Goal: Task Accomplishment & Management: Complete application form

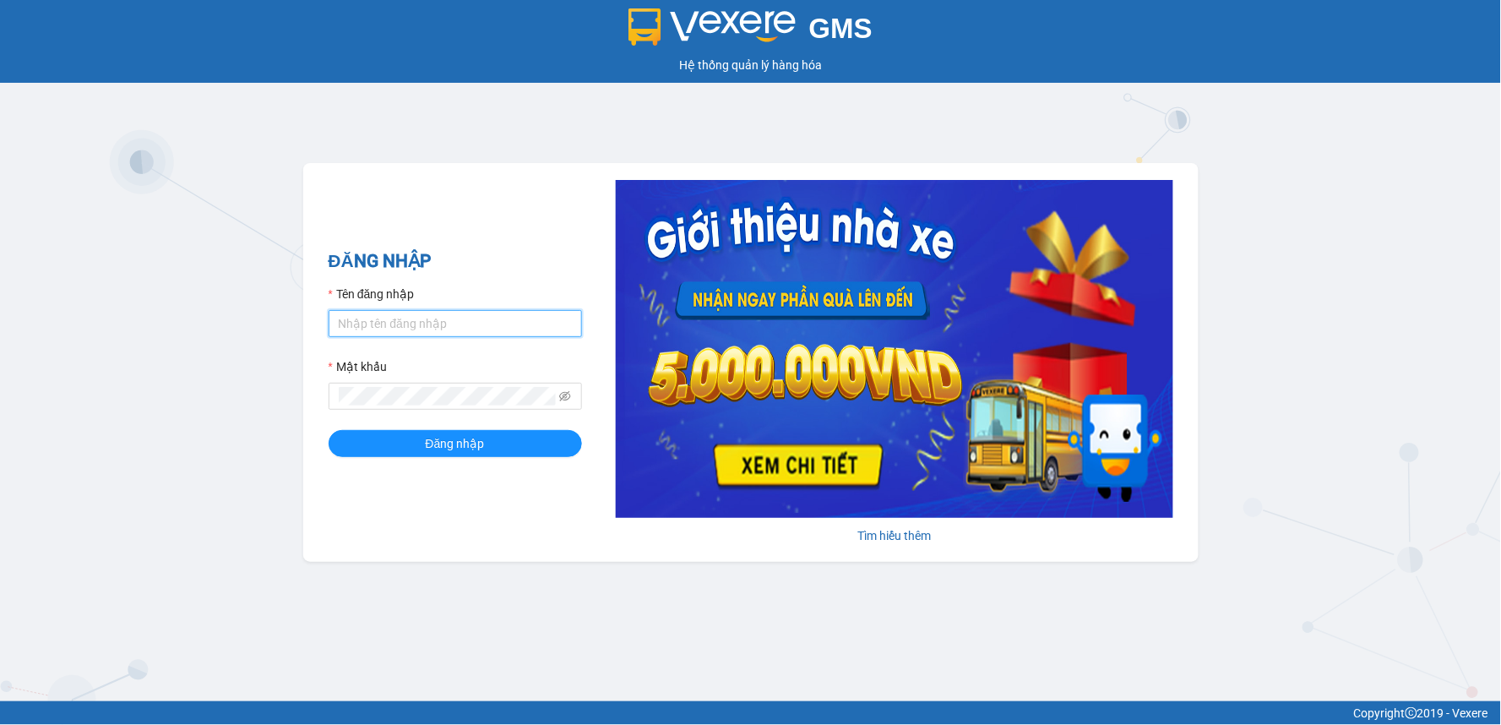
click at [384, 332] on input "Tên đăng nhập" at bounding box center [455, 323] width 253 height 27
type input "thanhtuan.vtp"
click at [329, 430] on button "Đăng nhập" at bounding box center [455, 443] width 253 height 27
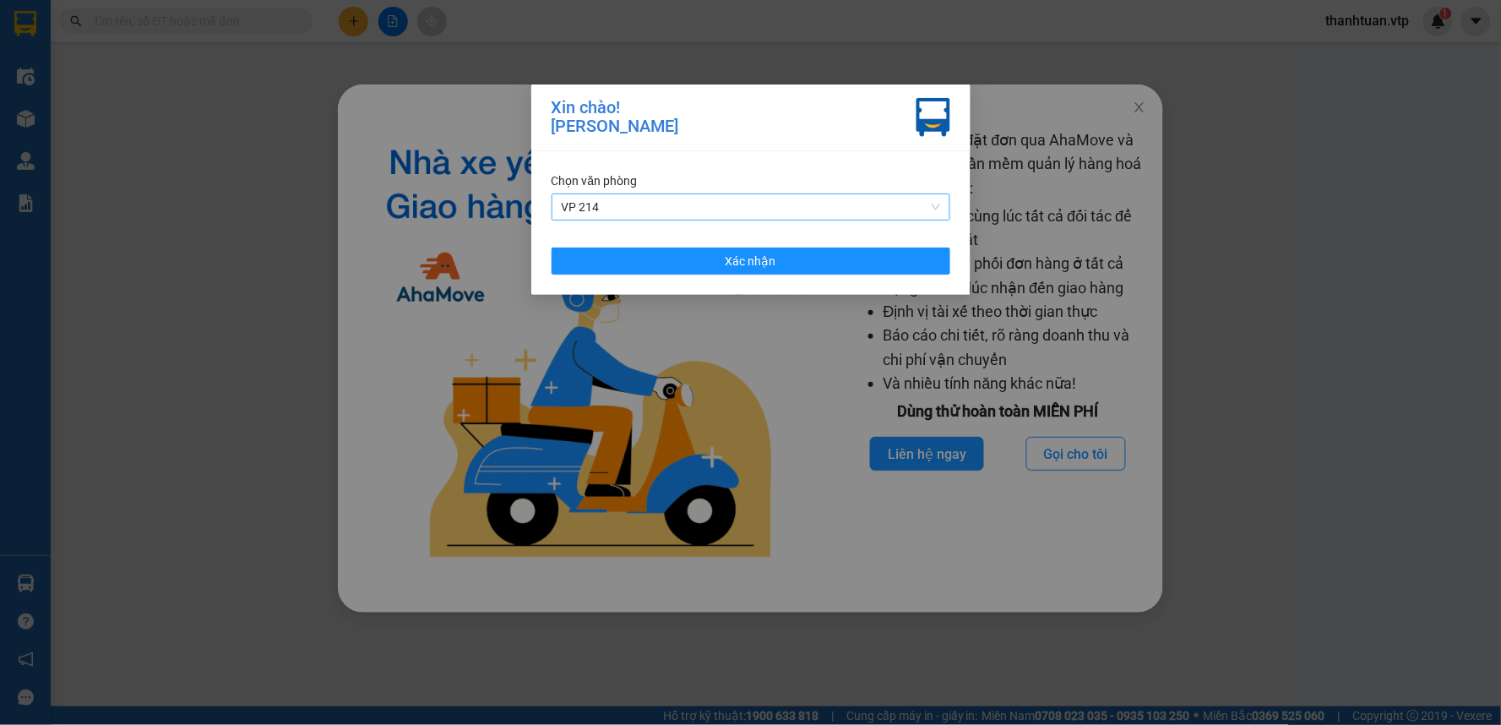
click at [677, 211] on span "VP 214" at bounding box center [751, 206] width 378 height 25
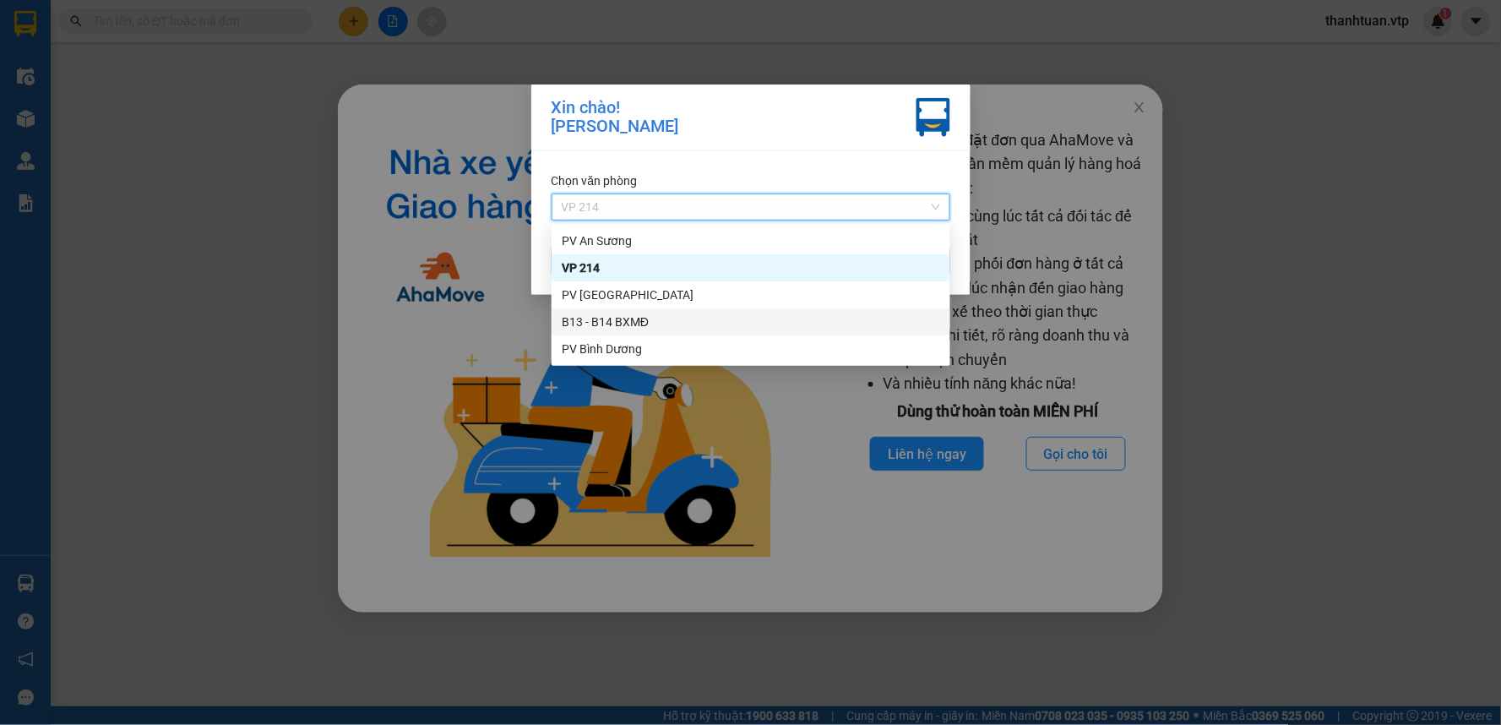
click at [609, 321] on div "B13 - B14 BXMĐ" at bounding box center [751, 321] width 378 height 19
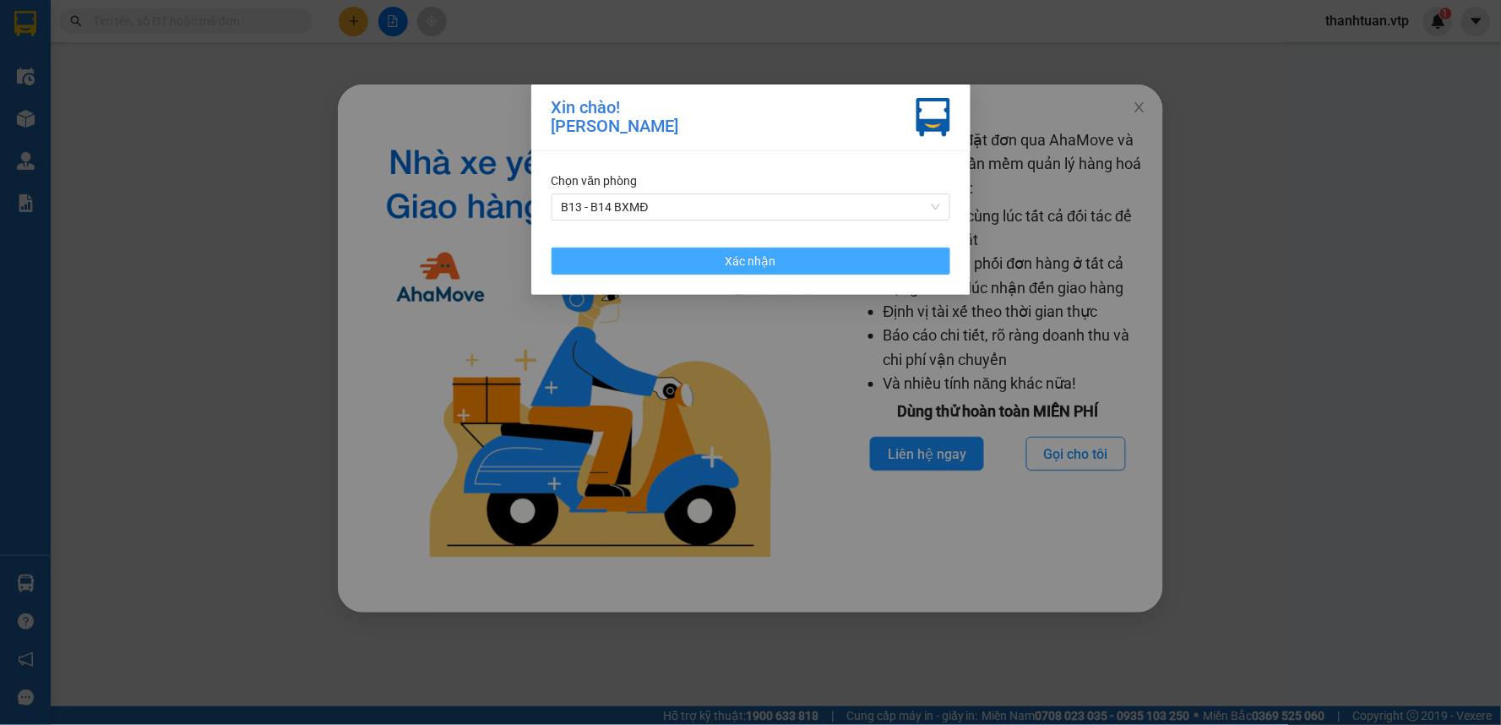
click at [781, 251] on button "Xác nhận" at bounding box center [750, 260] width 399 height 27
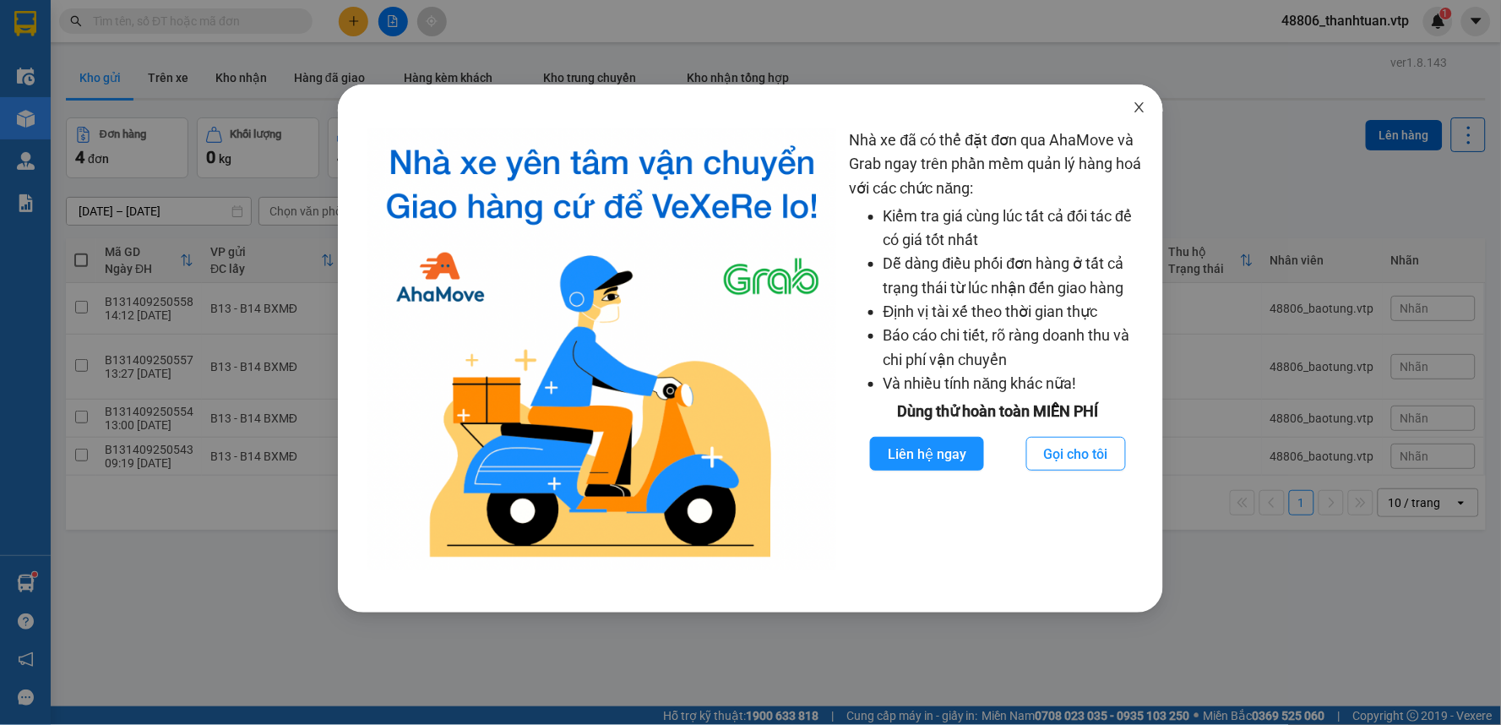
click at [1142, 106] on icon "close" at bounding box center [1139, 107] width 9 height 10
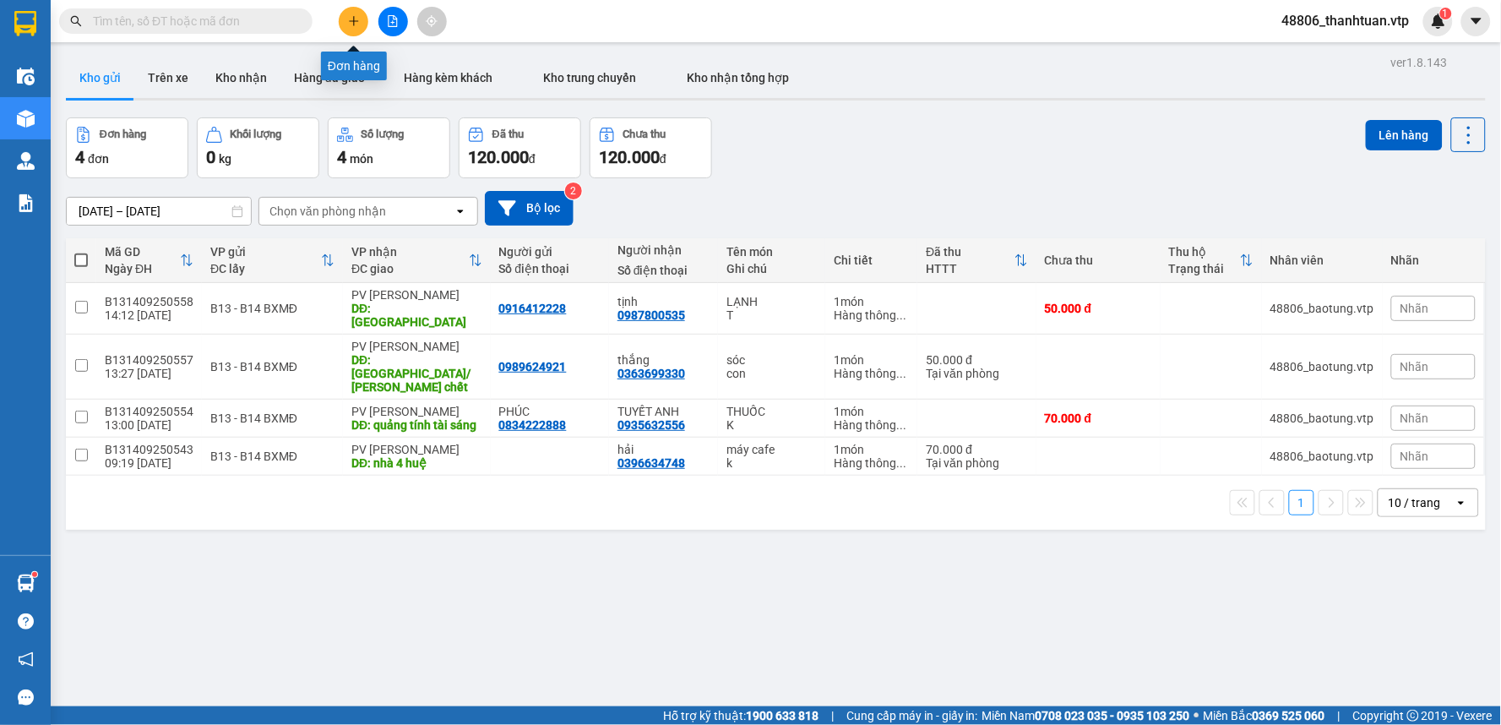
click at [352, 27] on button at bounding box center [354, 22] width 30 height 30
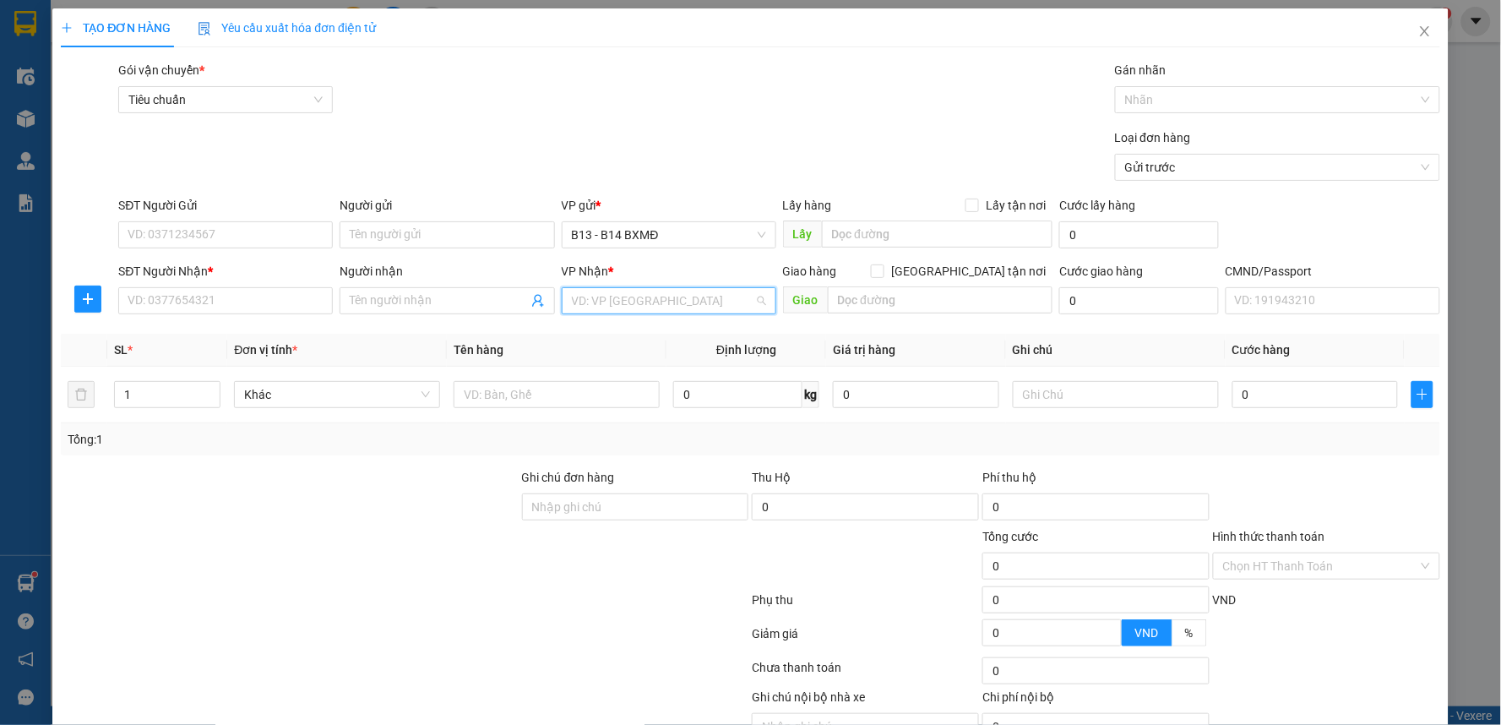
click at [574, 305] on input "search" at bounding box center [663, 300] width 182 height 25
type input "gn"
drag, startPoint x: 589, startPoint y: 334, endPoint x: 443, endPoint y: 339, distance: 146.2
click at [569, 338] on div "PV [PERSON_NAME]" at bounding box center [663, 334] width 193 height 19
click at [425, 305] on input "Người nhận" at bounding box center [438, 300] width 177 height 19
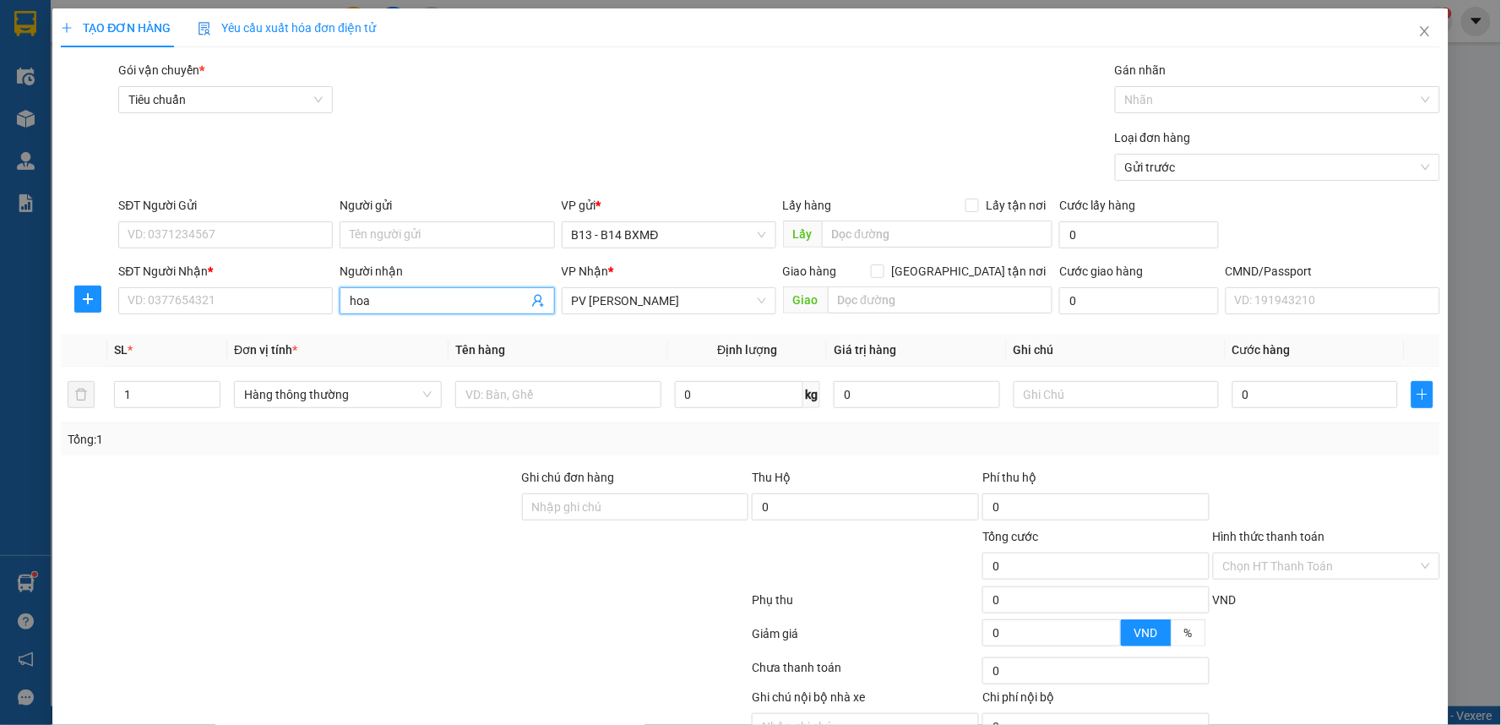
type input "hoa"
type input "0921482345"
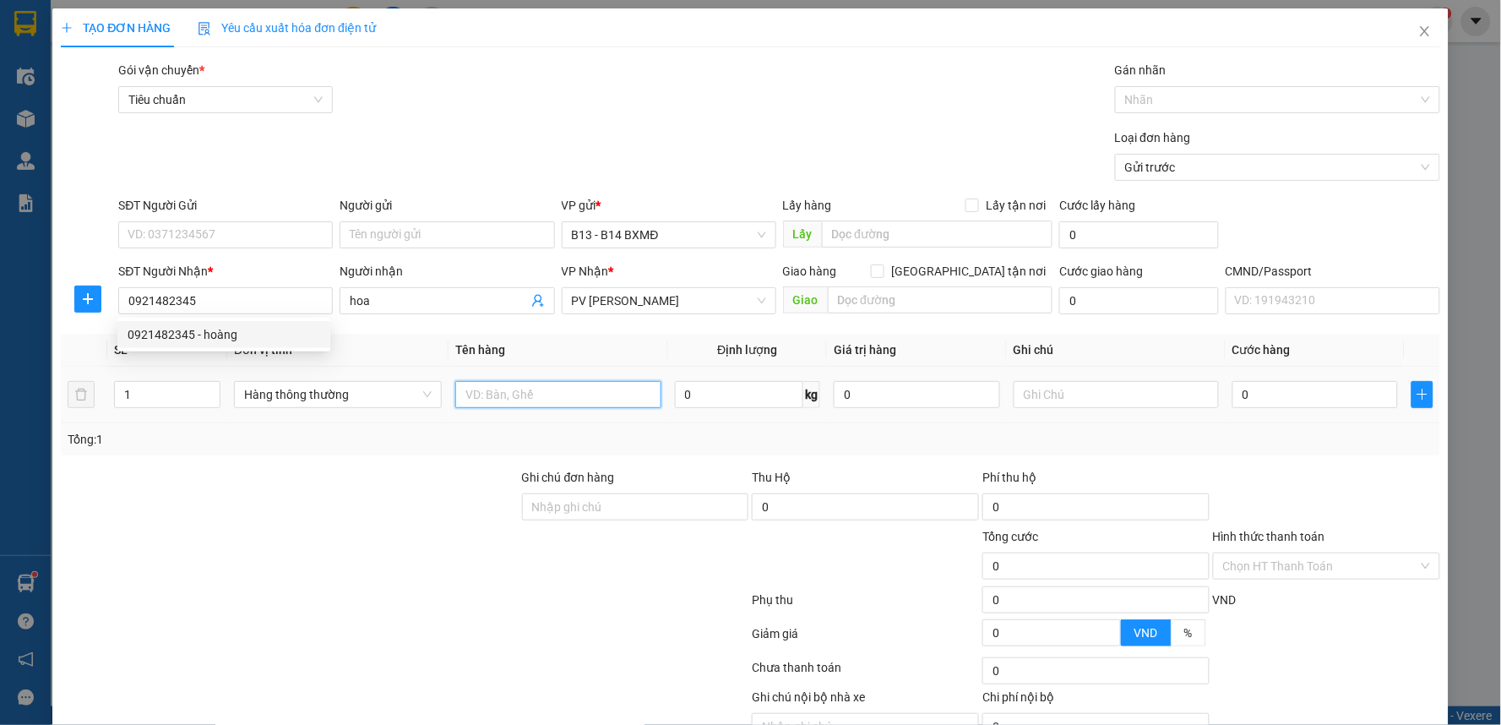
click at [510, 399] on input "text" at bounding box center [558, 394] width 206 height 27
type input "mp"
type input "t"
type input "4"
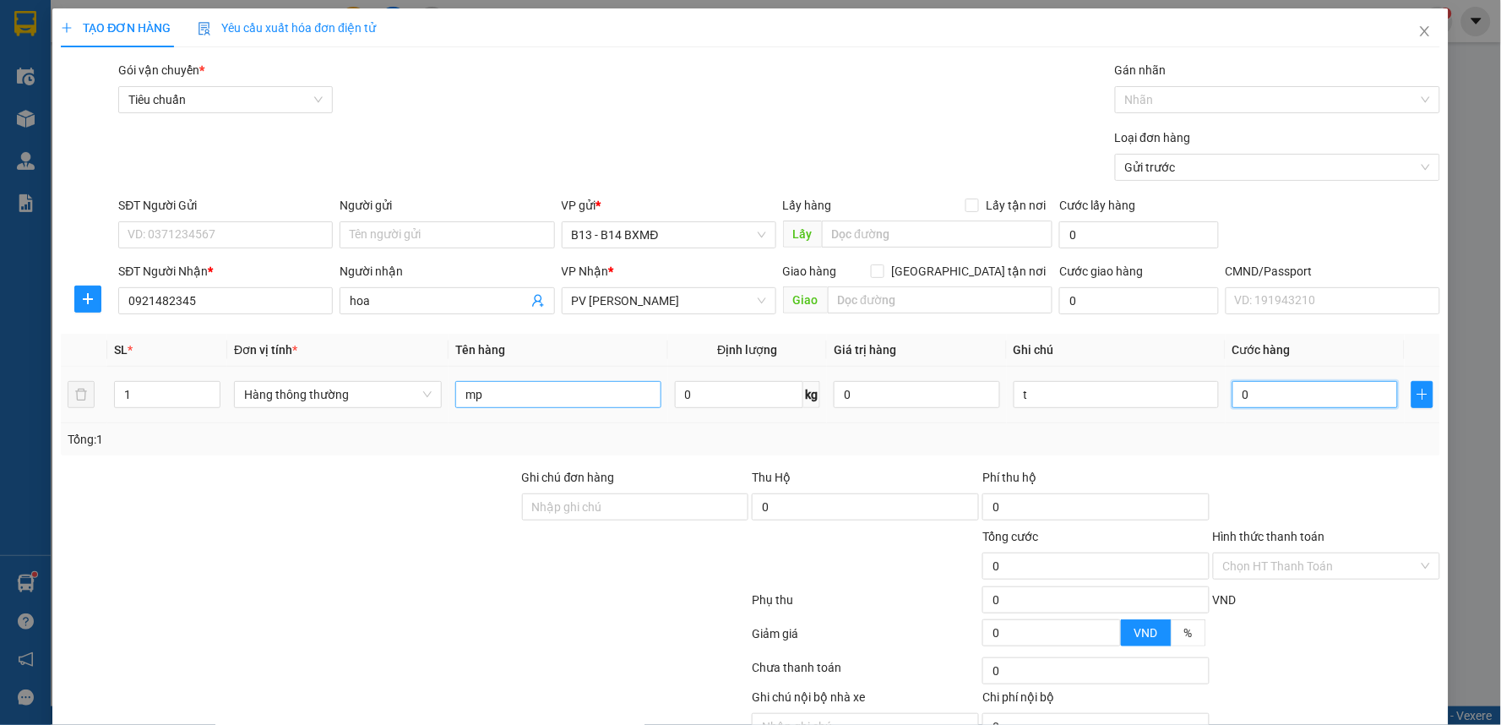
type input "4"
type input "40"
type input "400"
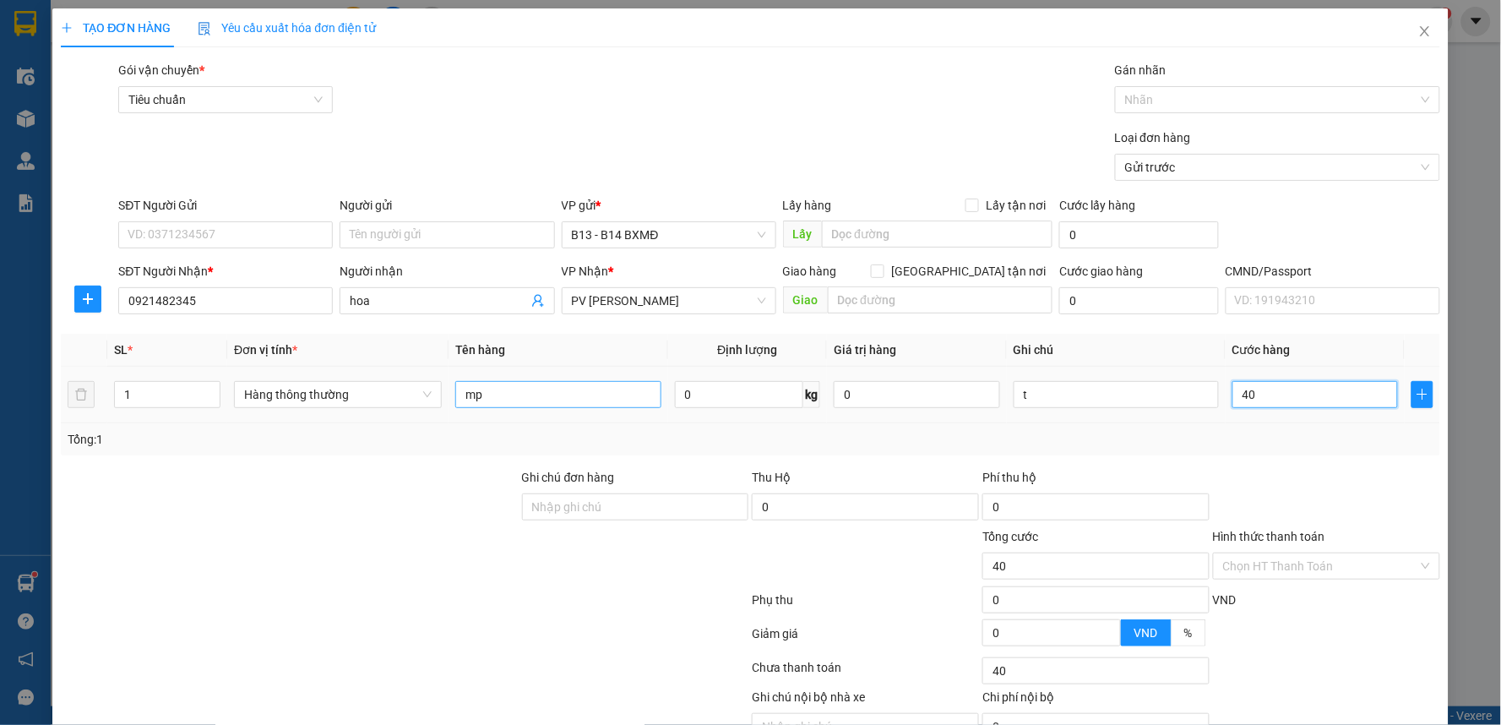
type input "400"
type input "4.000"
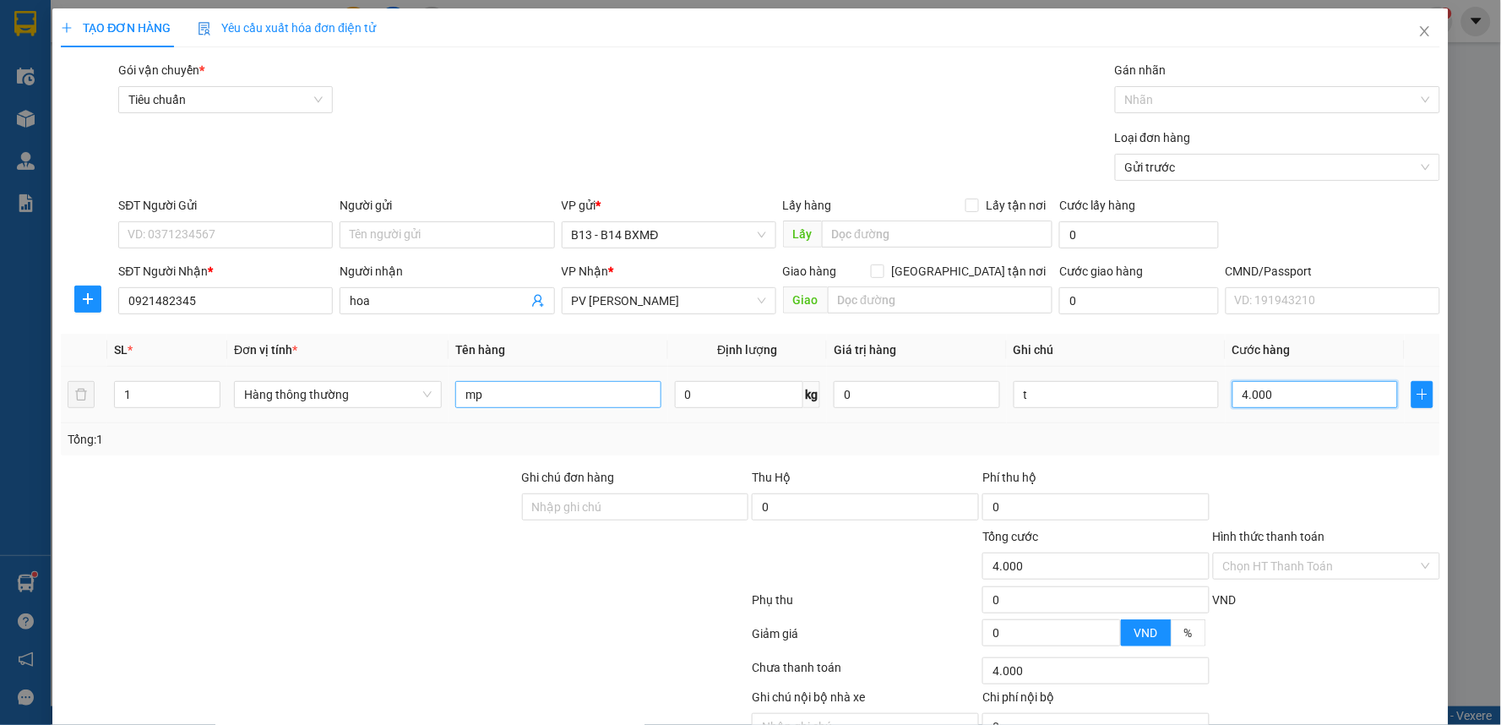
type input "40.000"
type input "400.000"
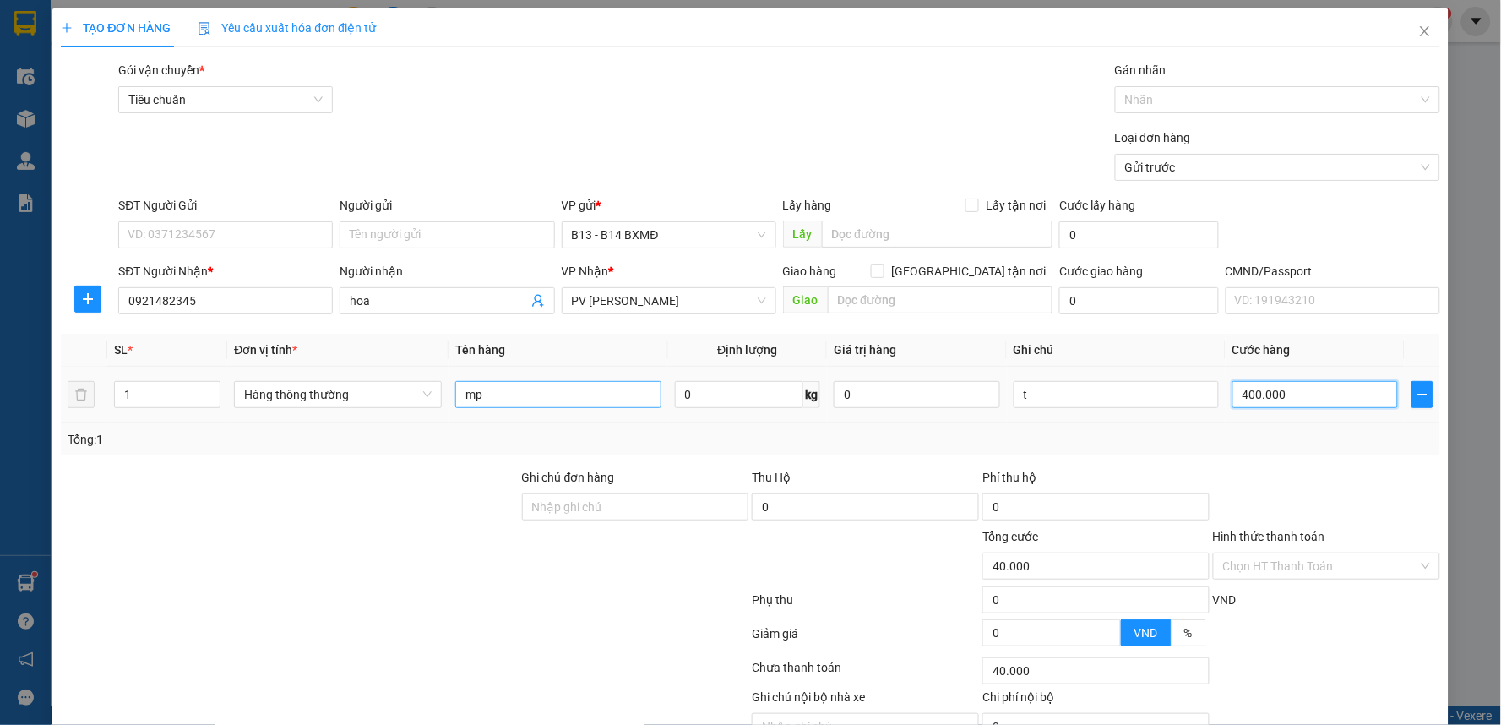
type input "400.000"
type input "40.000"
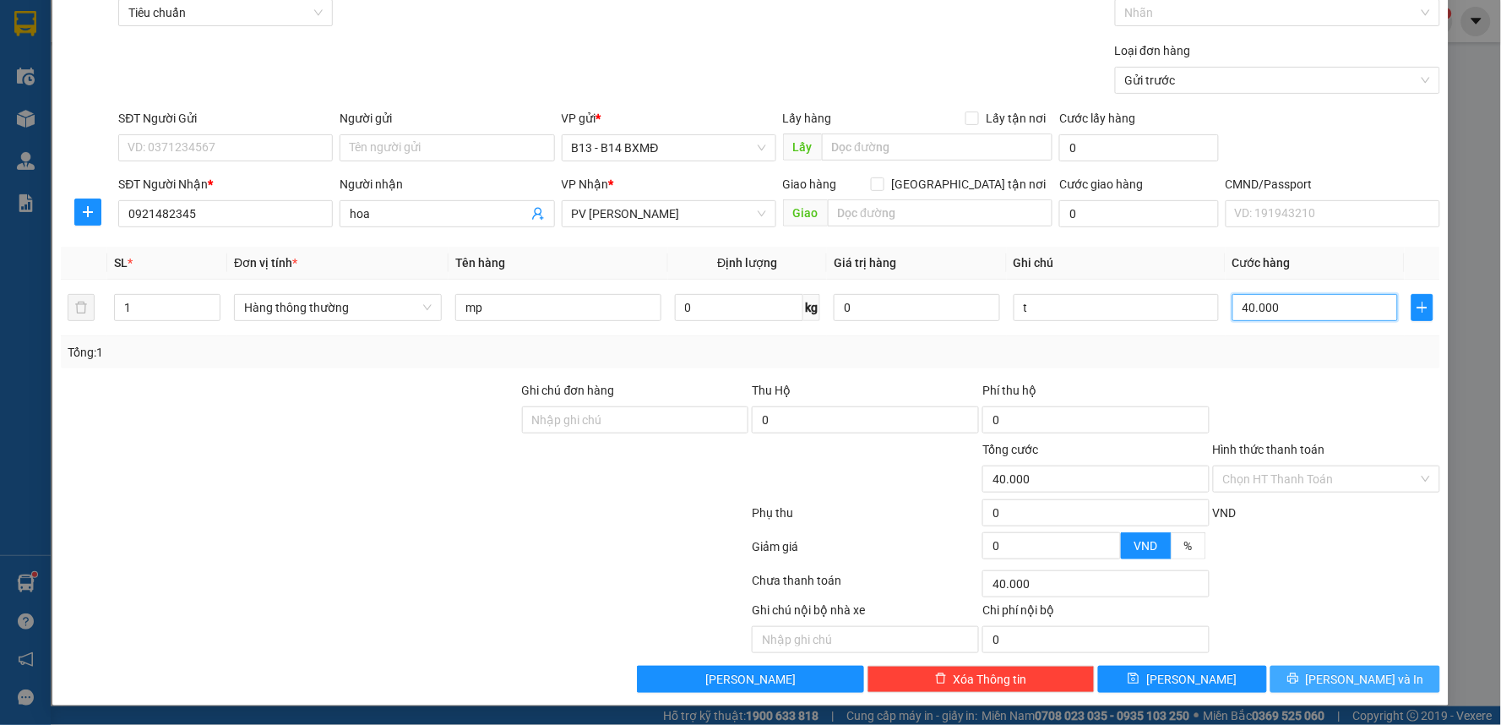
type input "40.000"
click at [1336, 678] on span "[PERSON_NAME] và In" at bounding box center [1365, 679] width 118 height 19
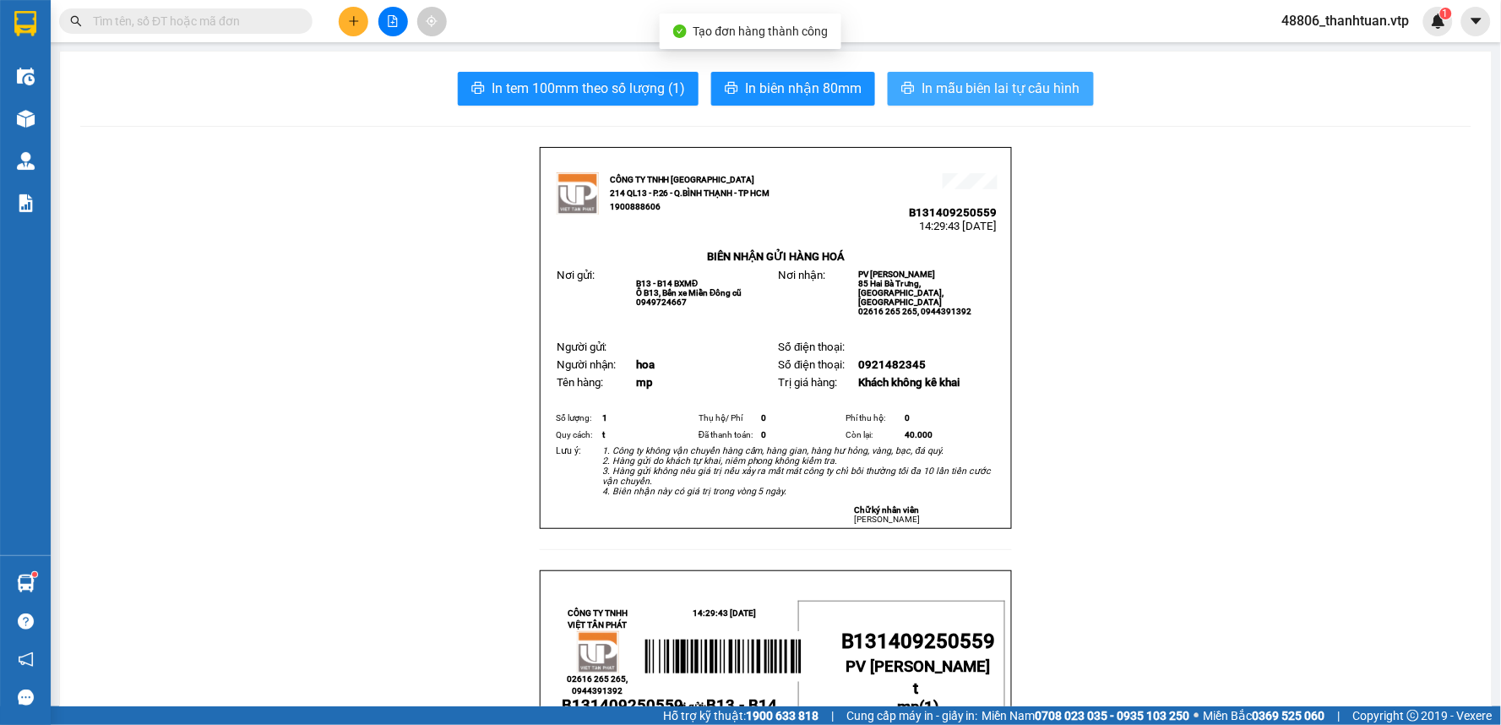
click at [930, 91] on span "In mẫu biên lai tự cấu hình" at bounding box center [1000, 88] width 159 height 21
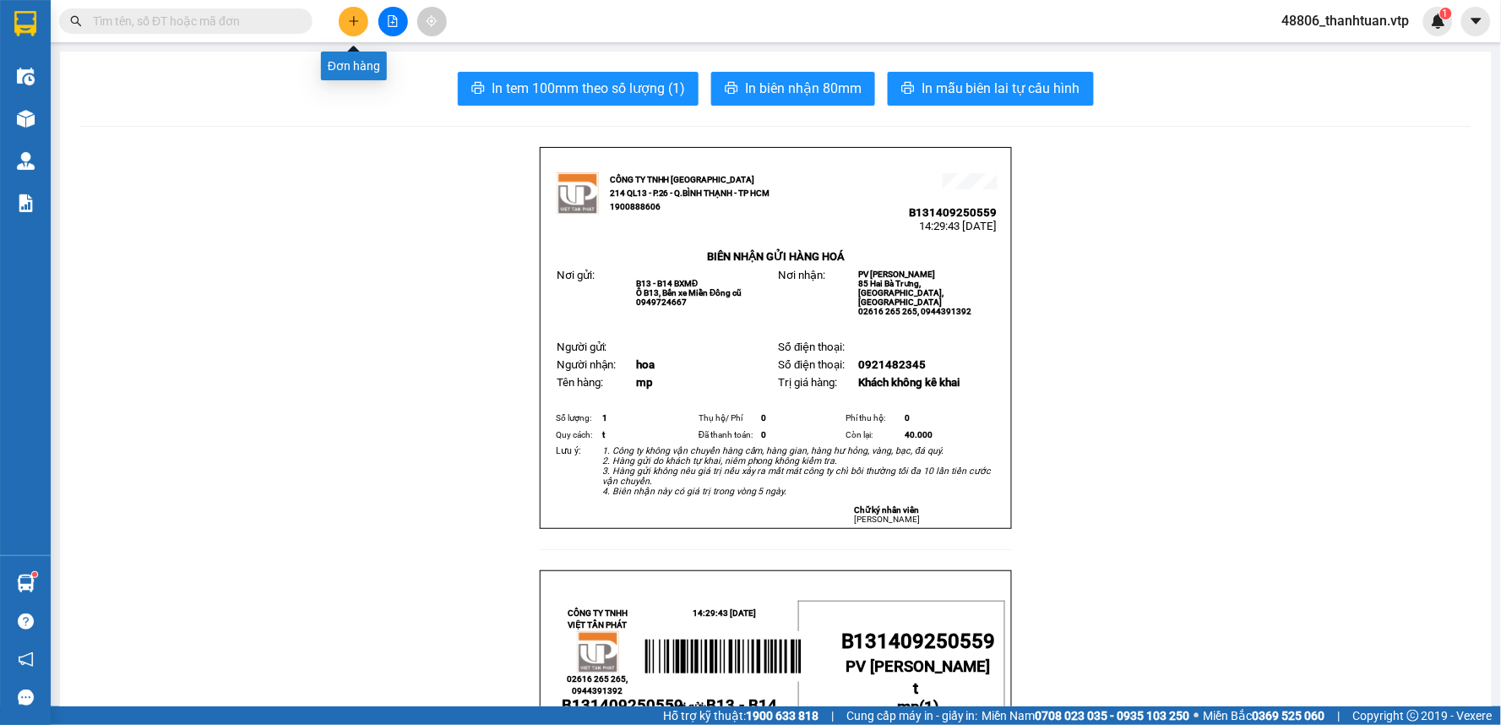
click at [356, 24] on icon "plus" at bounding box center [354, 21] width 12 height 12
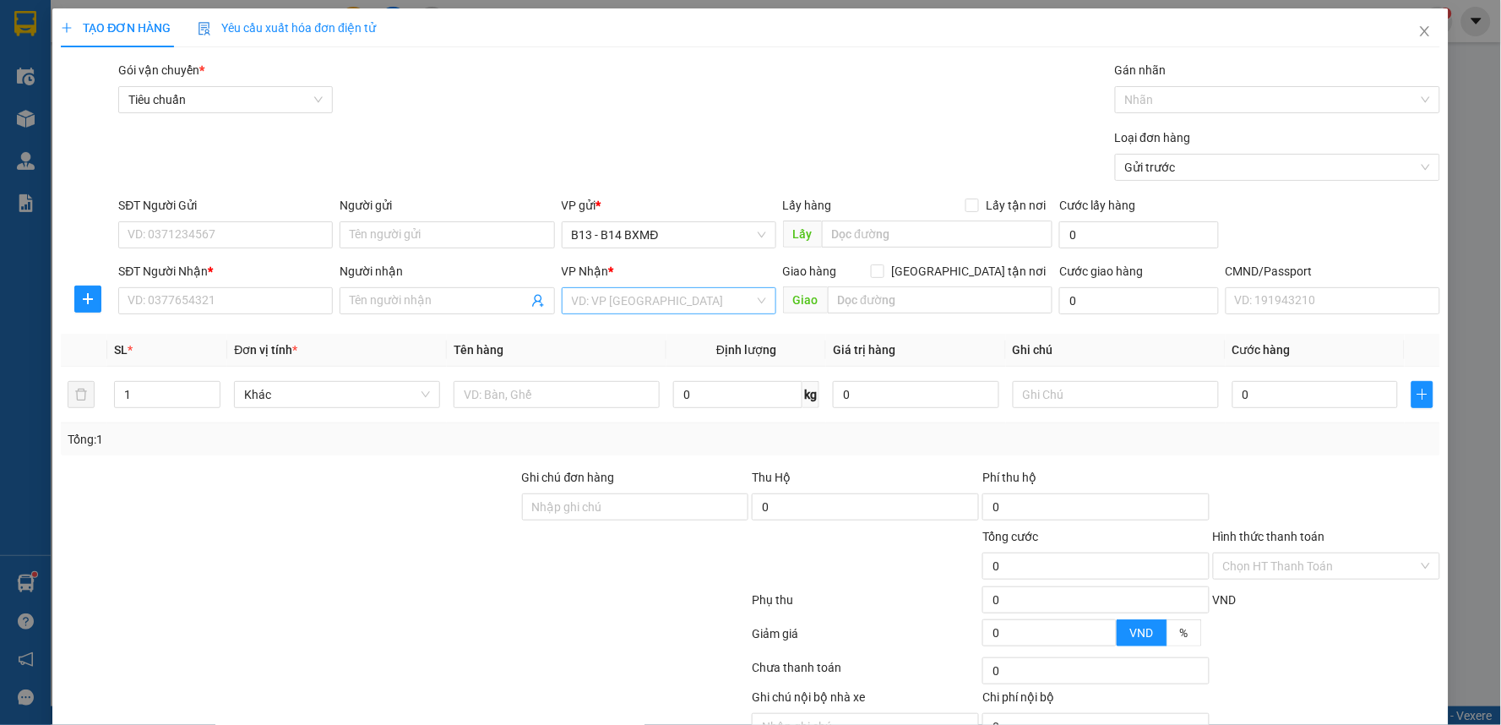
click at [623, 307] on input "search" at bounding box center [663, 300] width 182 height 25
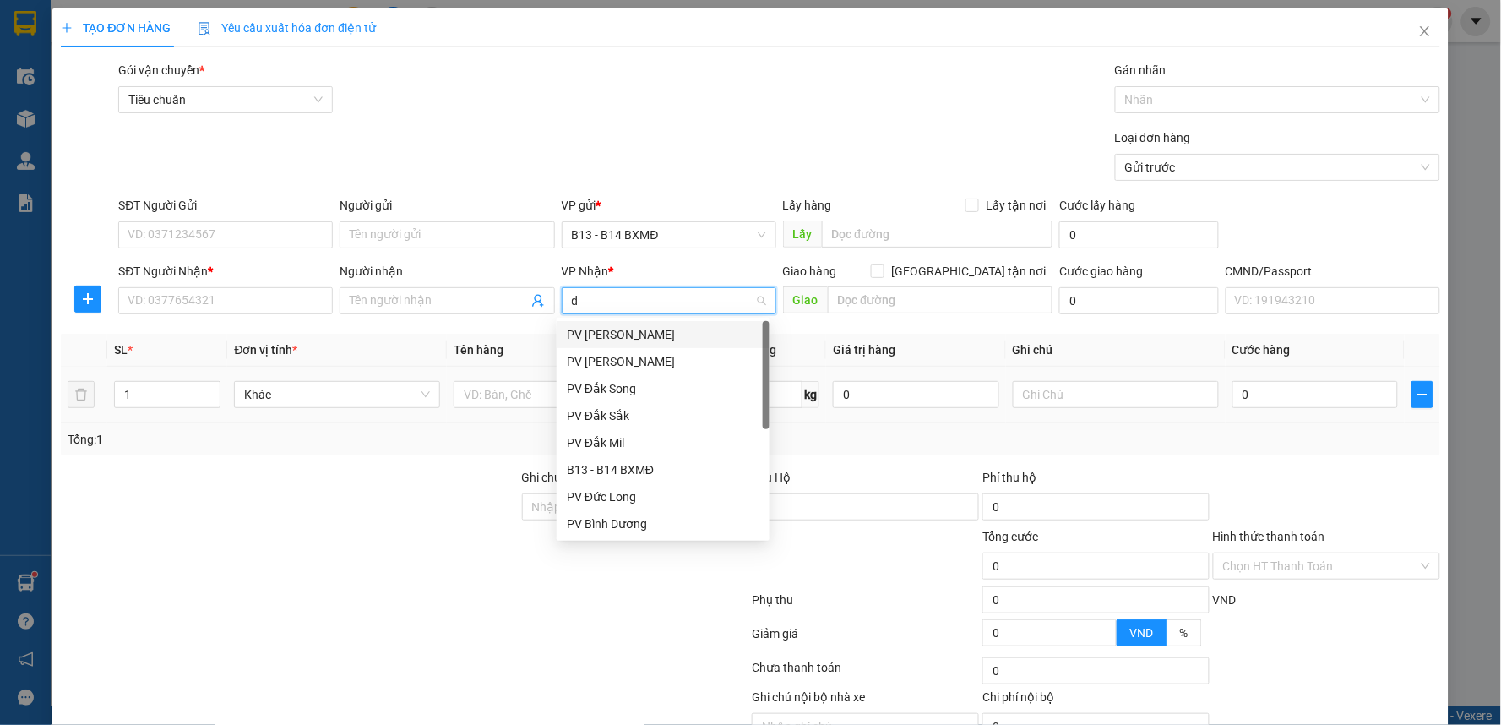
type input "dm"
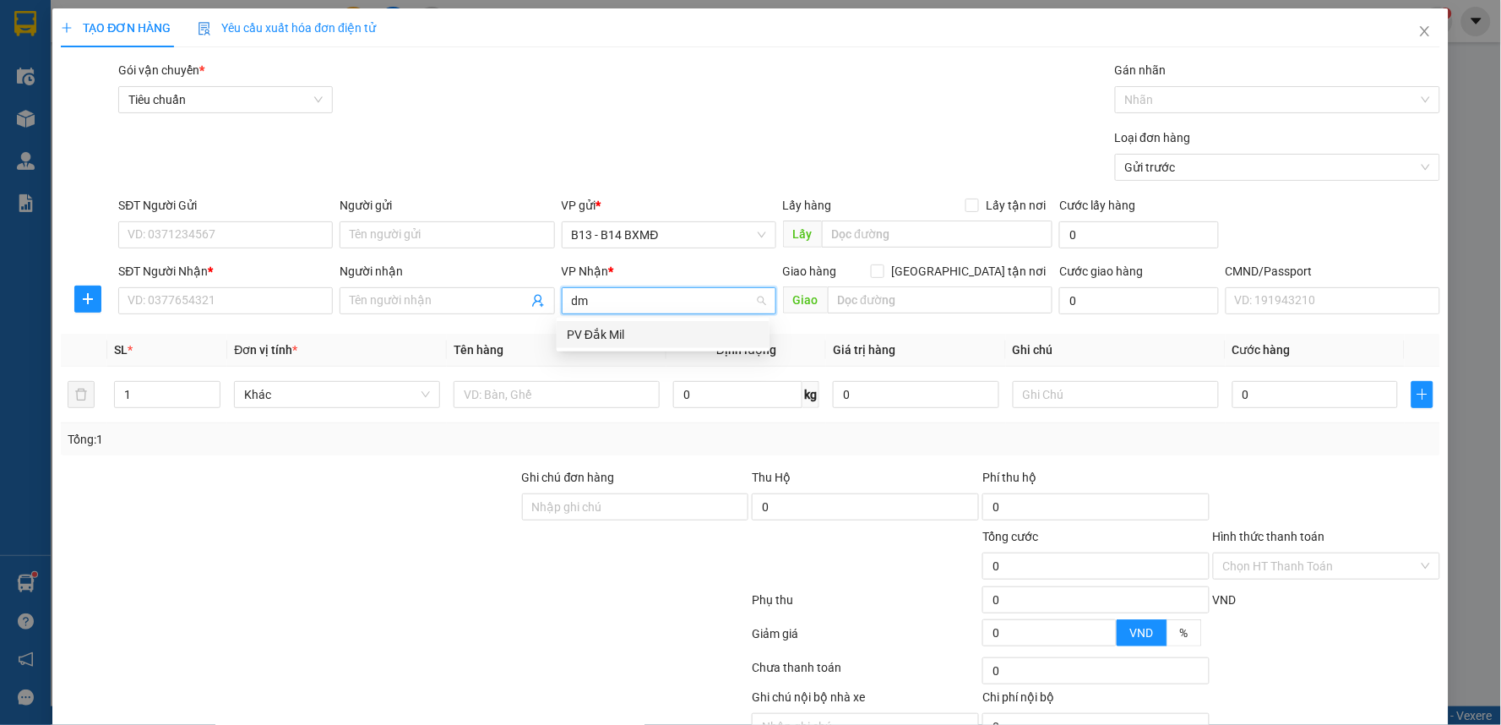
click at [602, 336] on div "PV Đắk Mil" at bounding box center [663, 334] width 193 height 19
click at [448, 299] on input "Người nhận" at bounding box center [438, 300] width 177 height 19
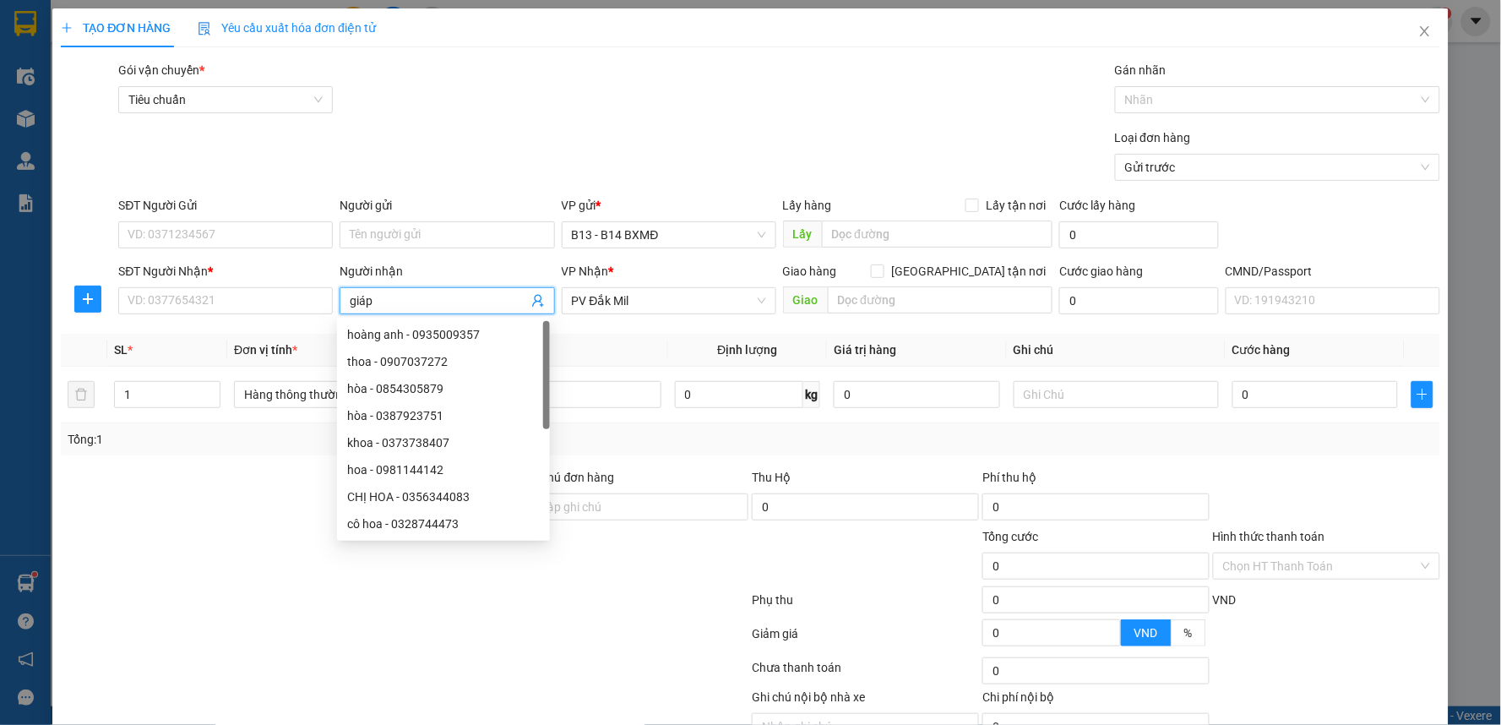
type input "giáp"
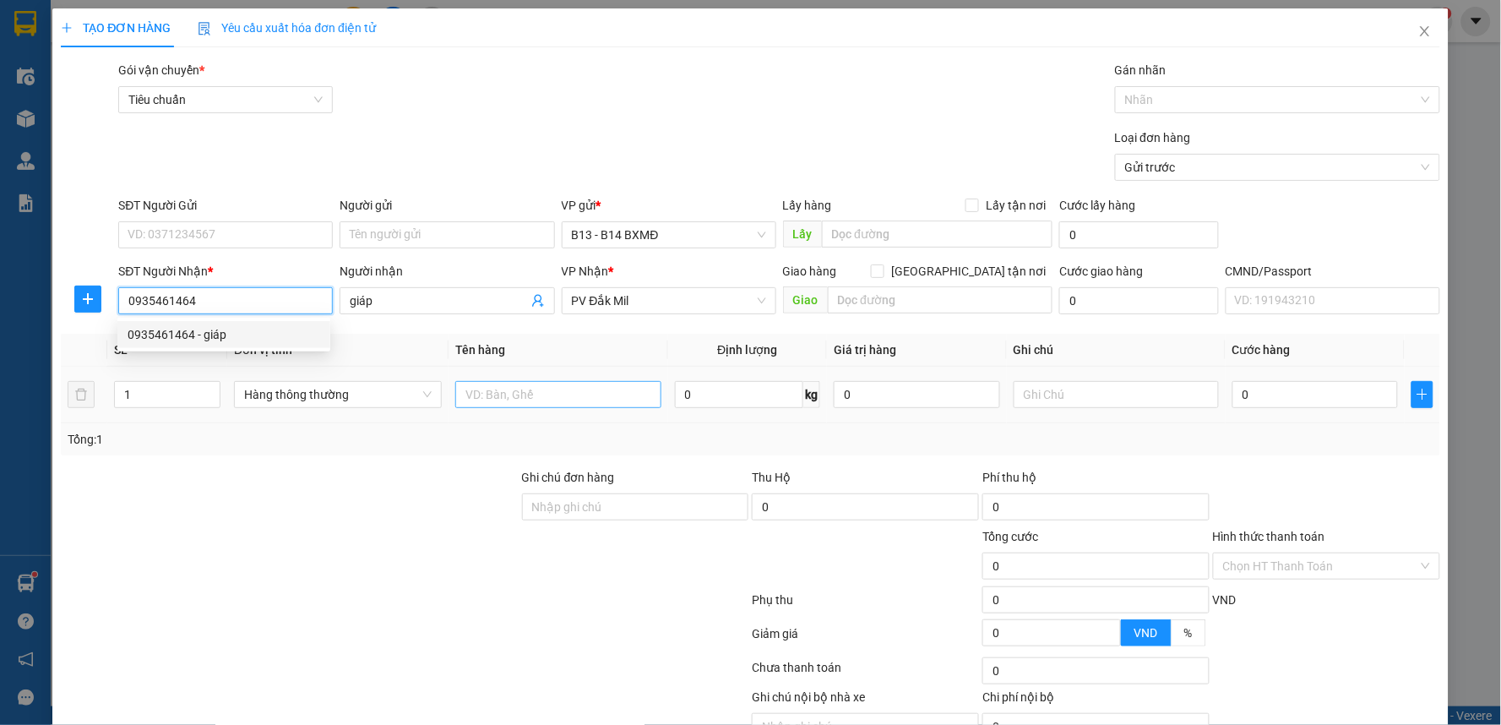
type input "0935461464"
click at [494, 395] on input "text" at bounding box center [558, 394] width 206 height 27
type input "lk"
type input "c"
type input "7"
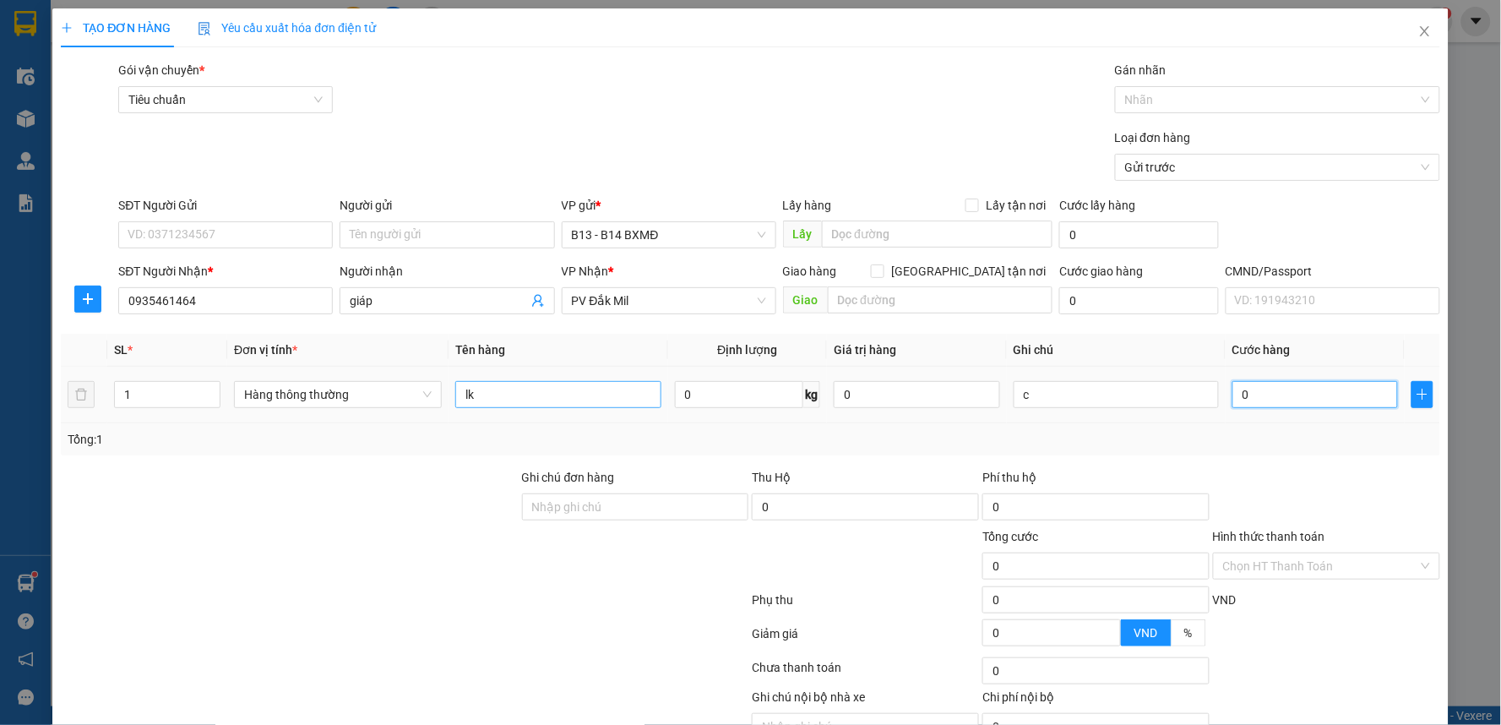
type input "7"
type input "70"
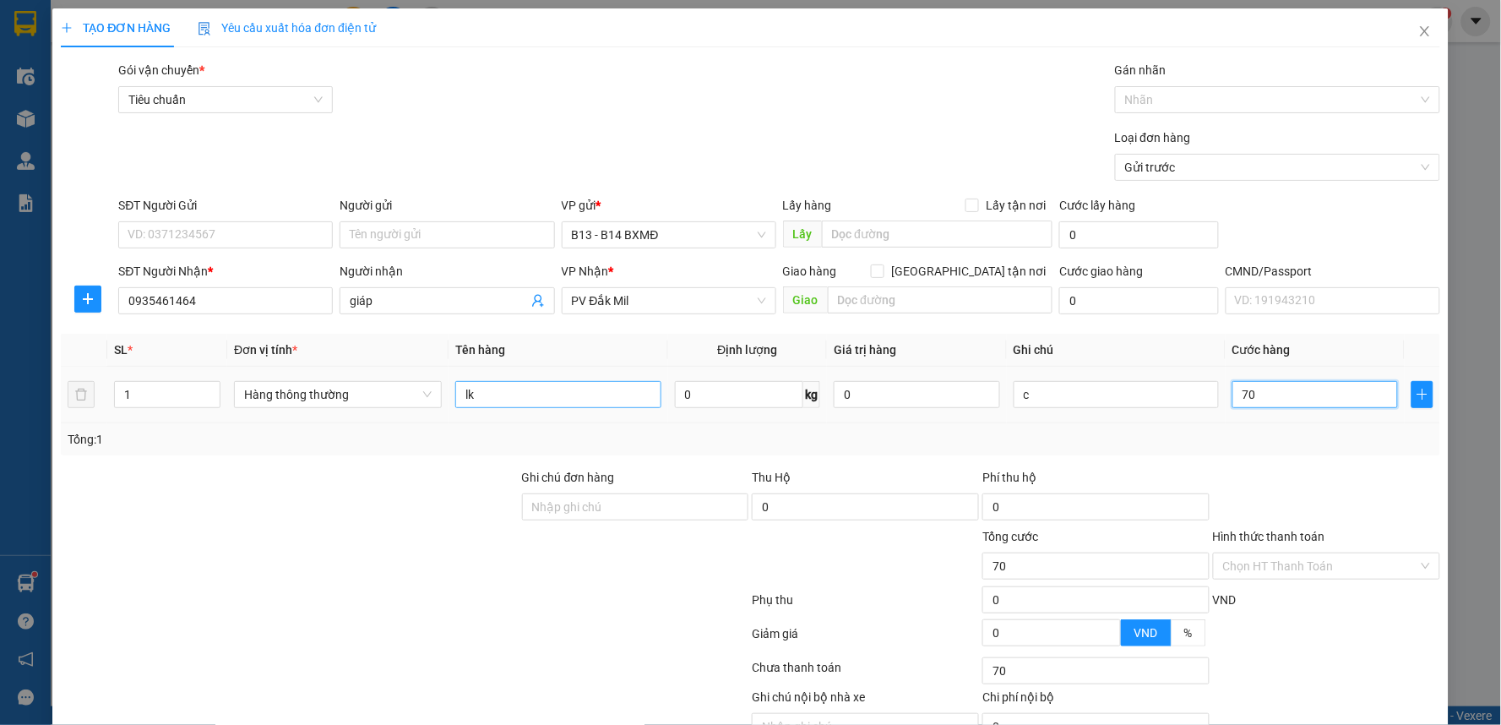
type input "700"
type input "7.000"
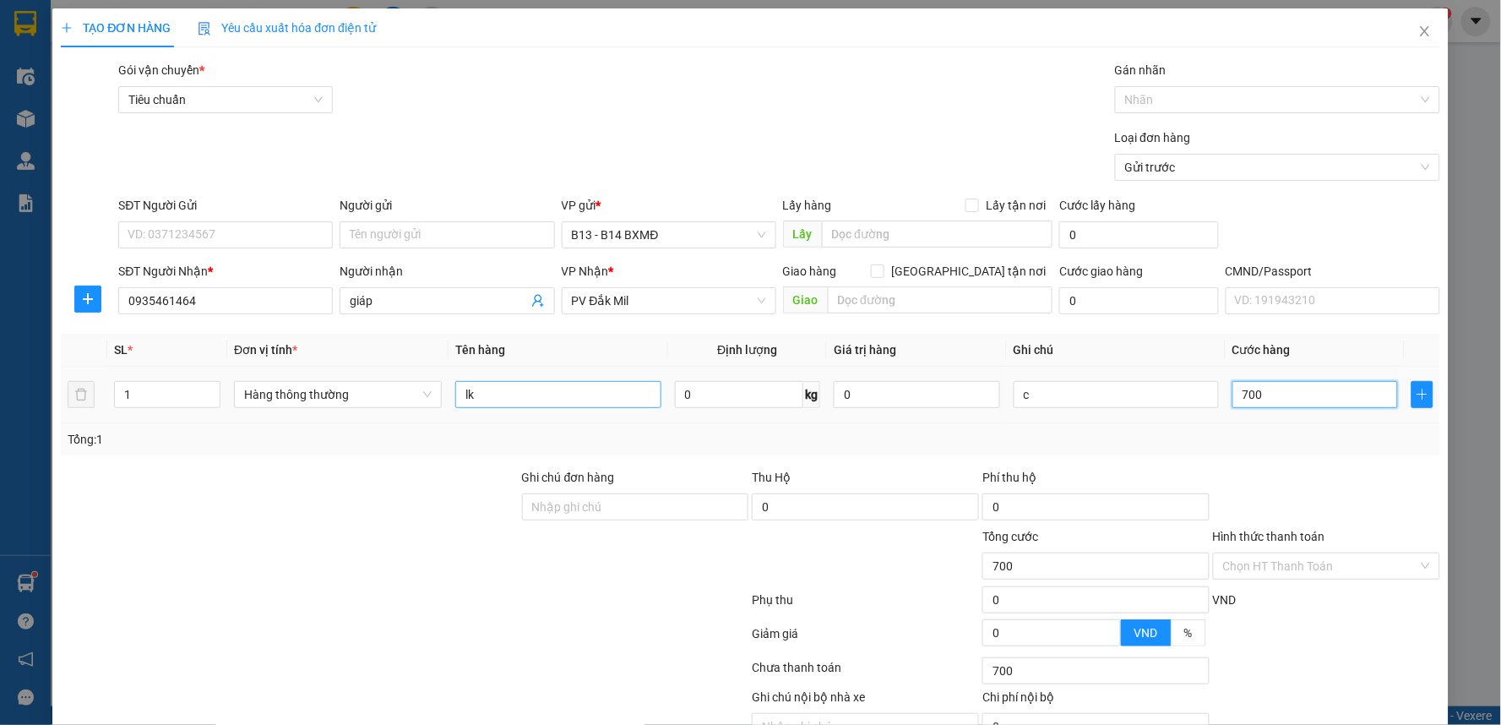
type input "7.000"
type input "70.000"
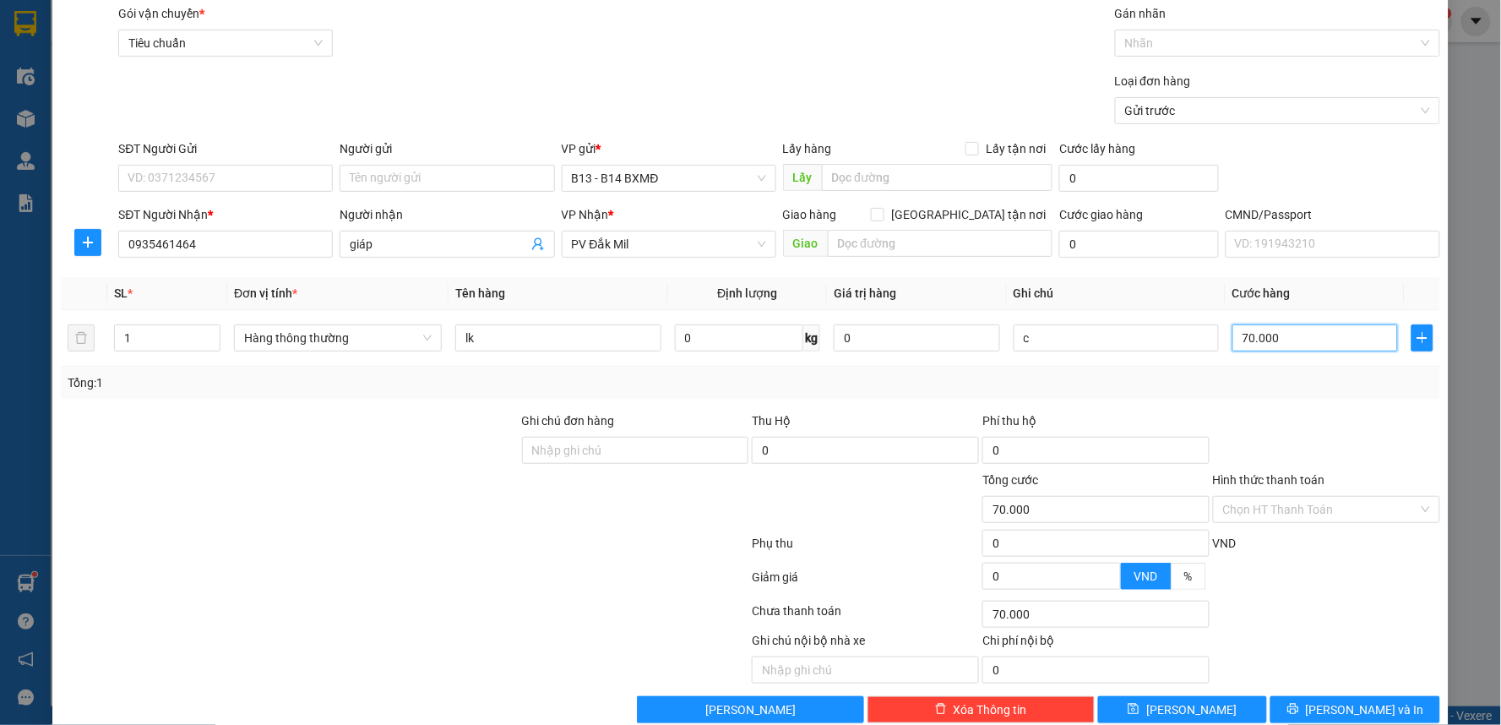
scroll to position [87, 0]
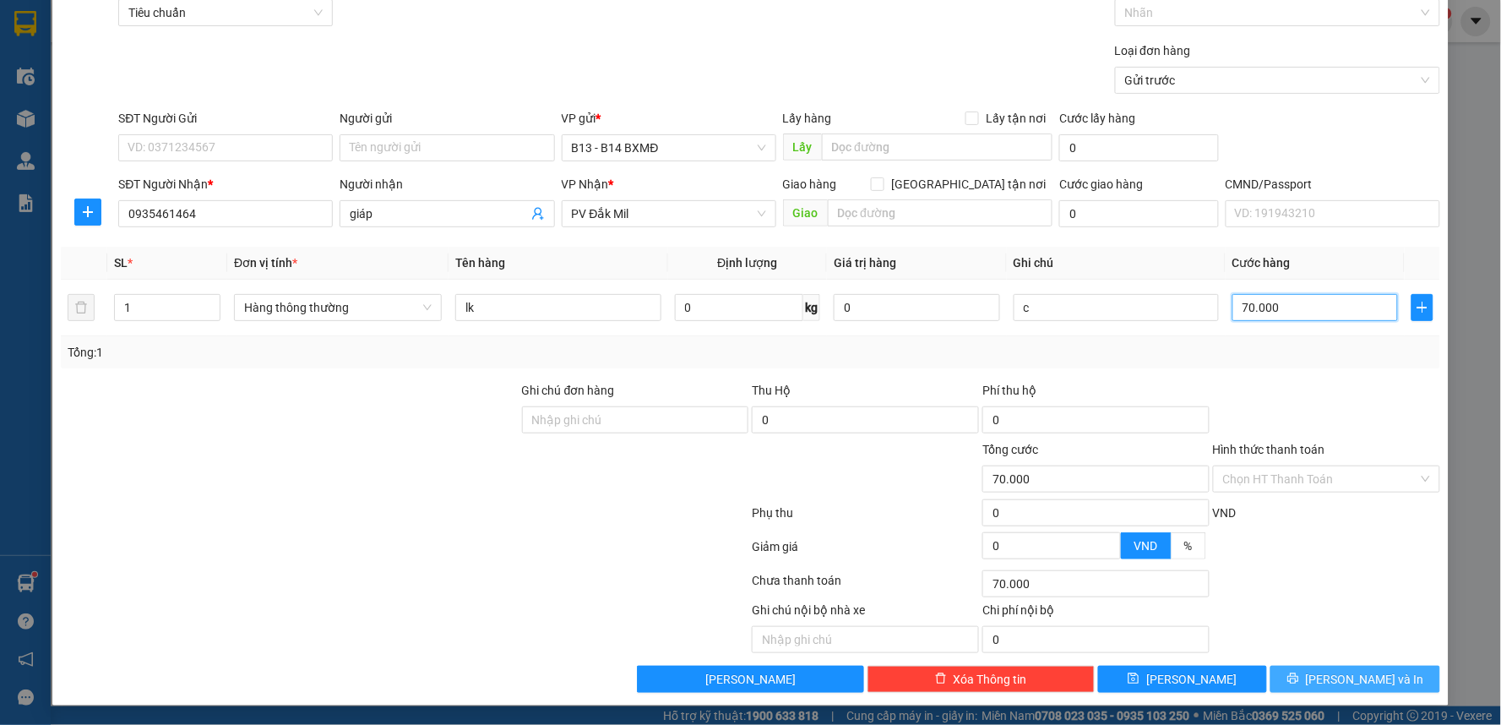
type input "70.000"
click at [1328, 671] on span "[PERSON_NAME] và In" at bounding box center [1365, 679] width 118 height 19
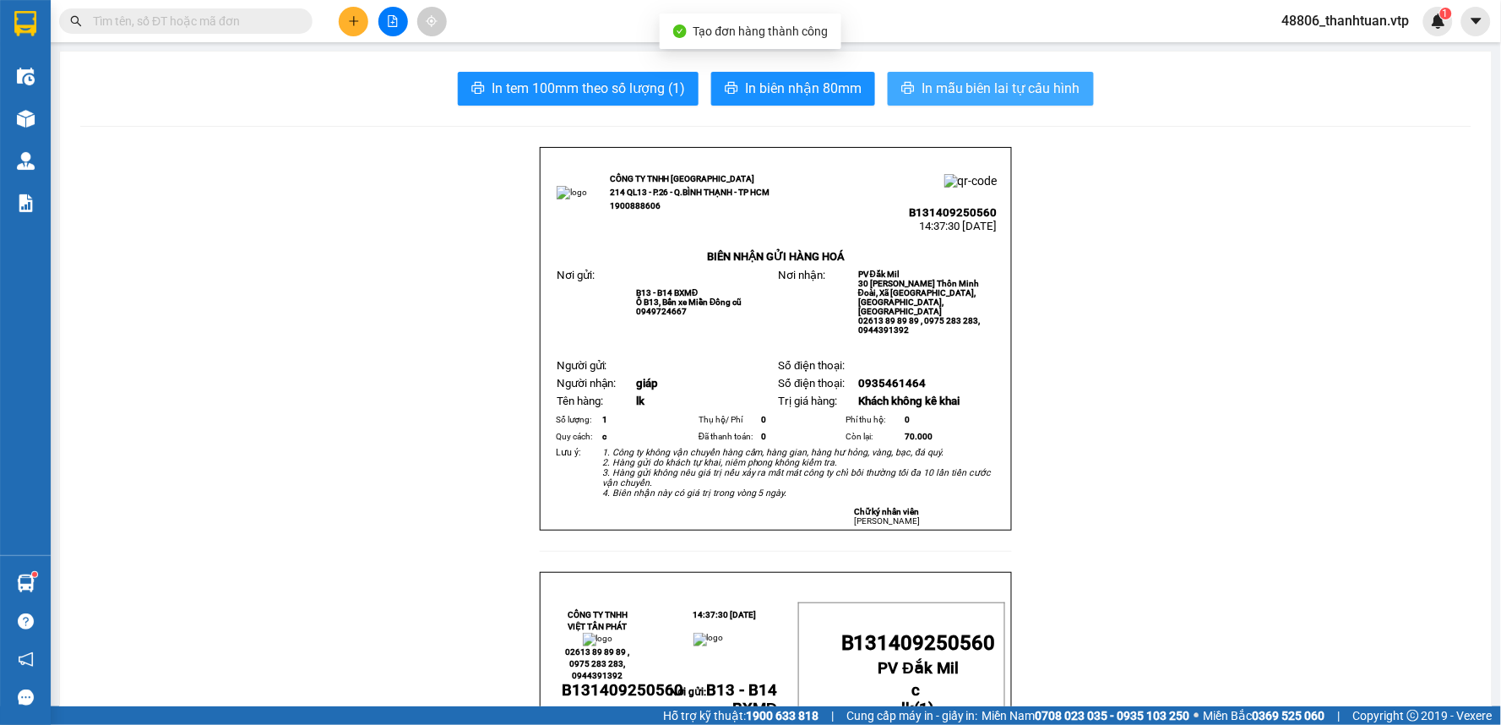
click at [933, 89] on span "In mẫu biên lai tự cấu hình" at bounding box center [1000, 88] width 159 height 21
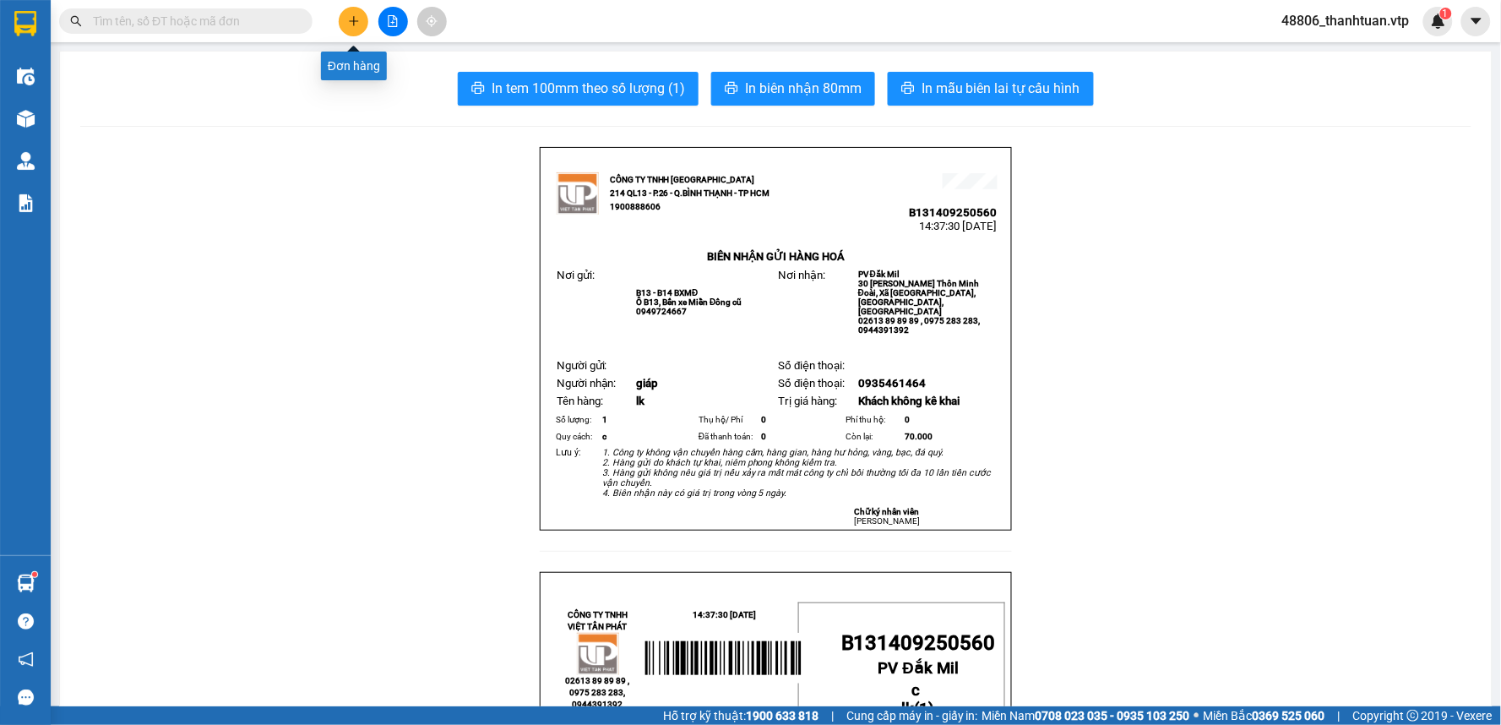
click at [360, 19] on button at bounding box center [354, 22] width 30 height 30
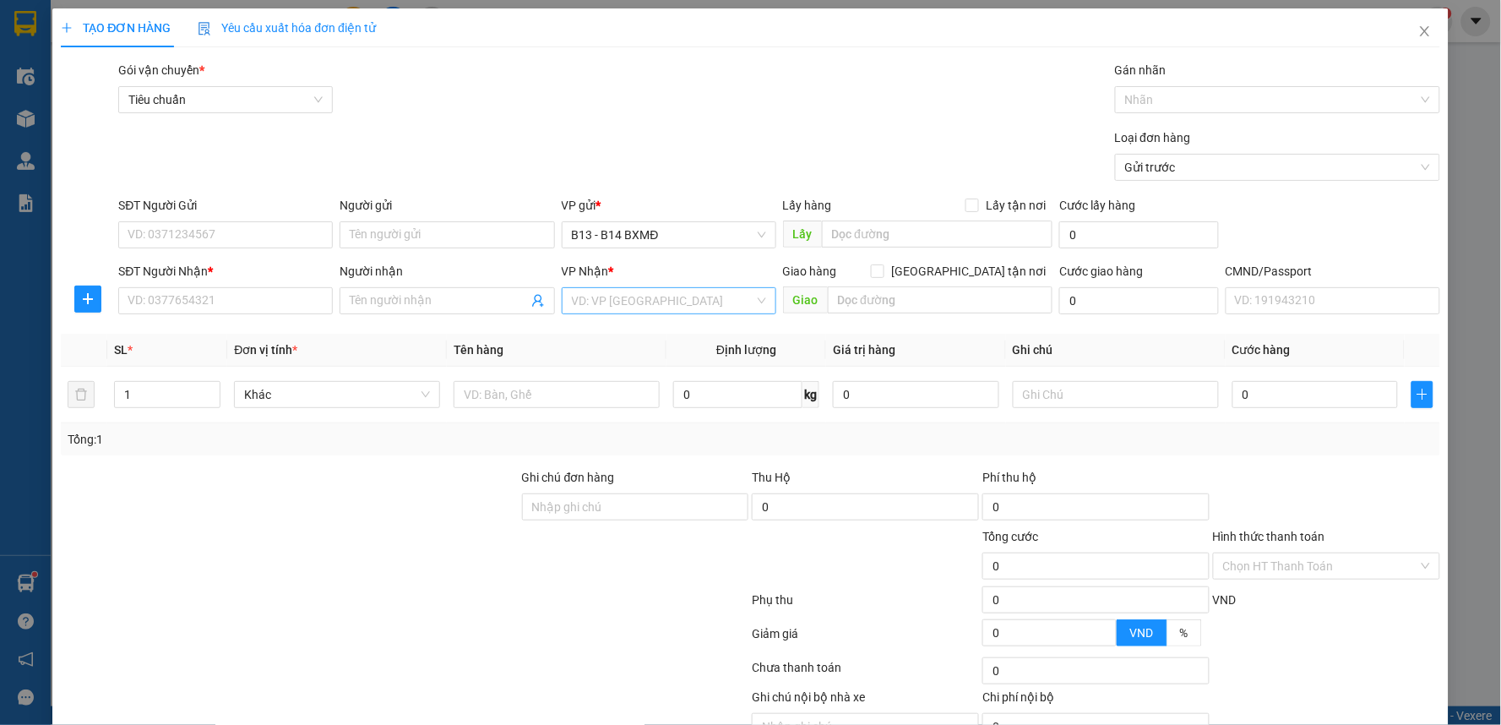
click at [609, 307] on input "search" at bounding box center [663, 300] width 182 height 25
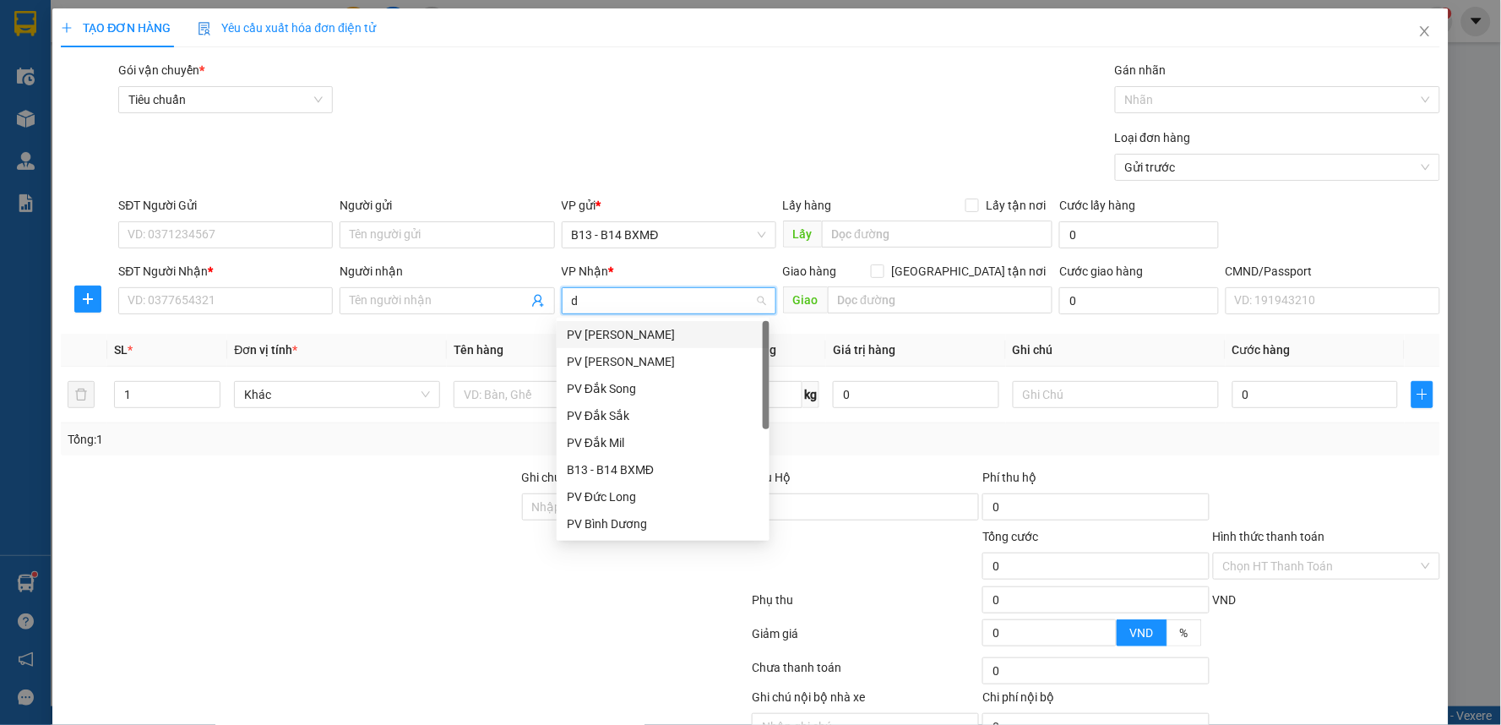
type input "dm"
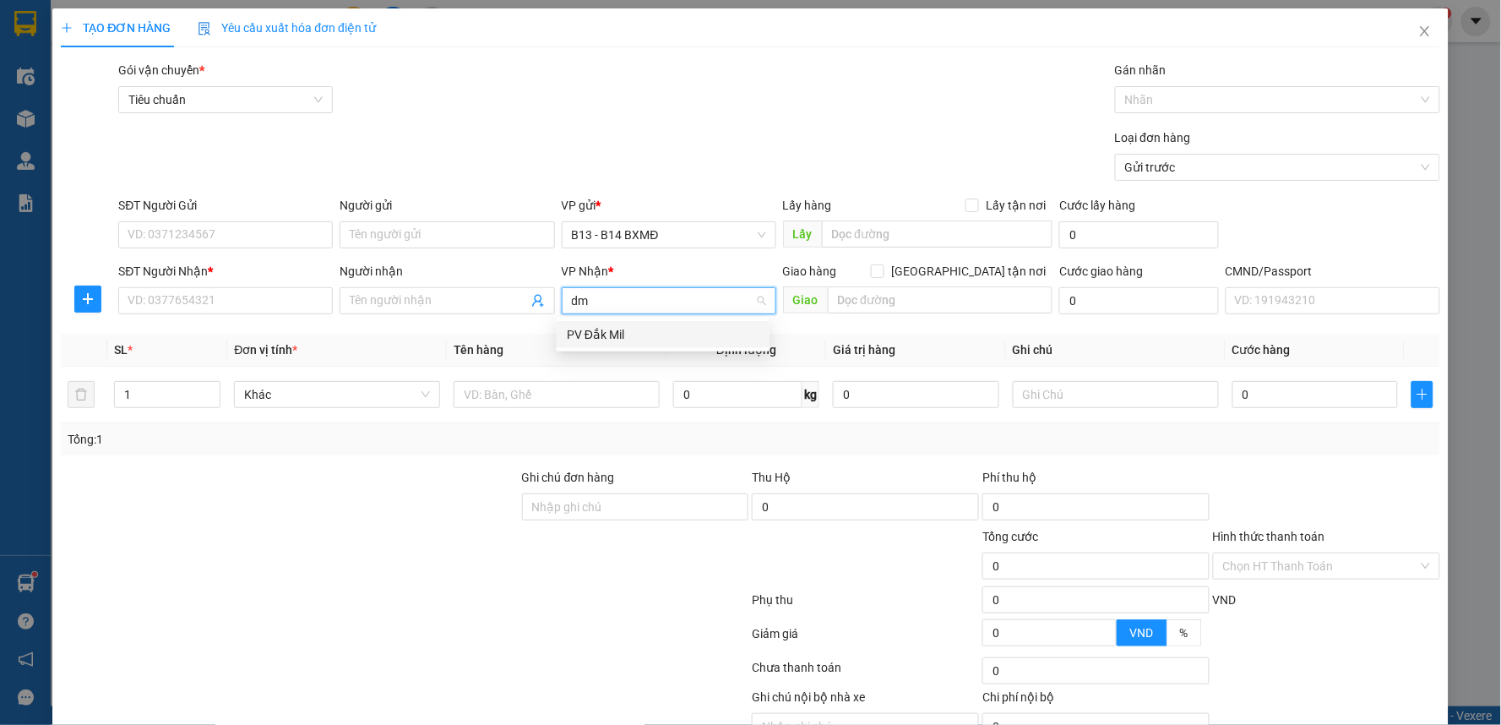
drag, startPoint x: 587, startPoint y: 334, endPoint x: 535, endPoint y: 335, distance: 51.5
click at [587, 333] on div "PV Đắk Mil" at bounding box center [663, 334] width 193 height 19
click at [432, 299] on input "Người nhận" at bounding box center [438, 300] width 177 height 19
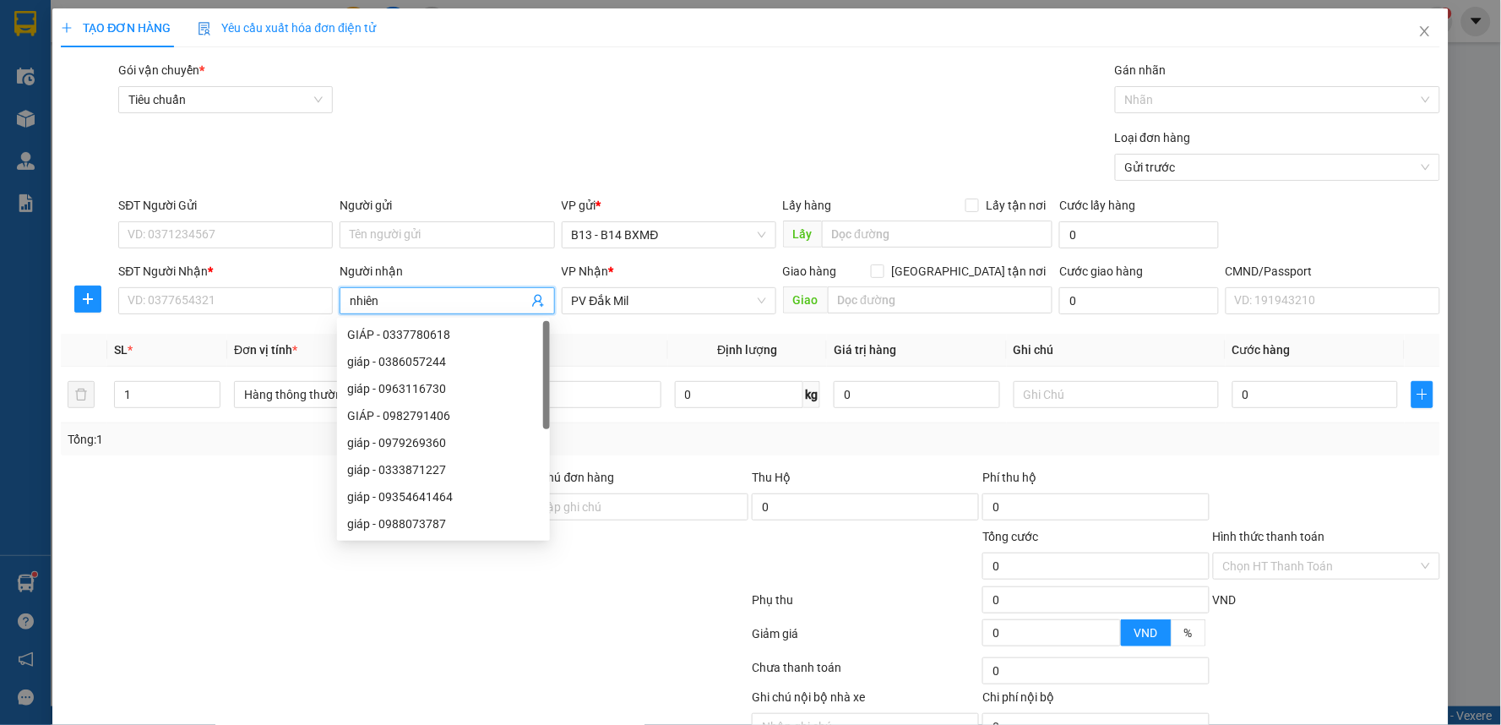
type input "nhiên"
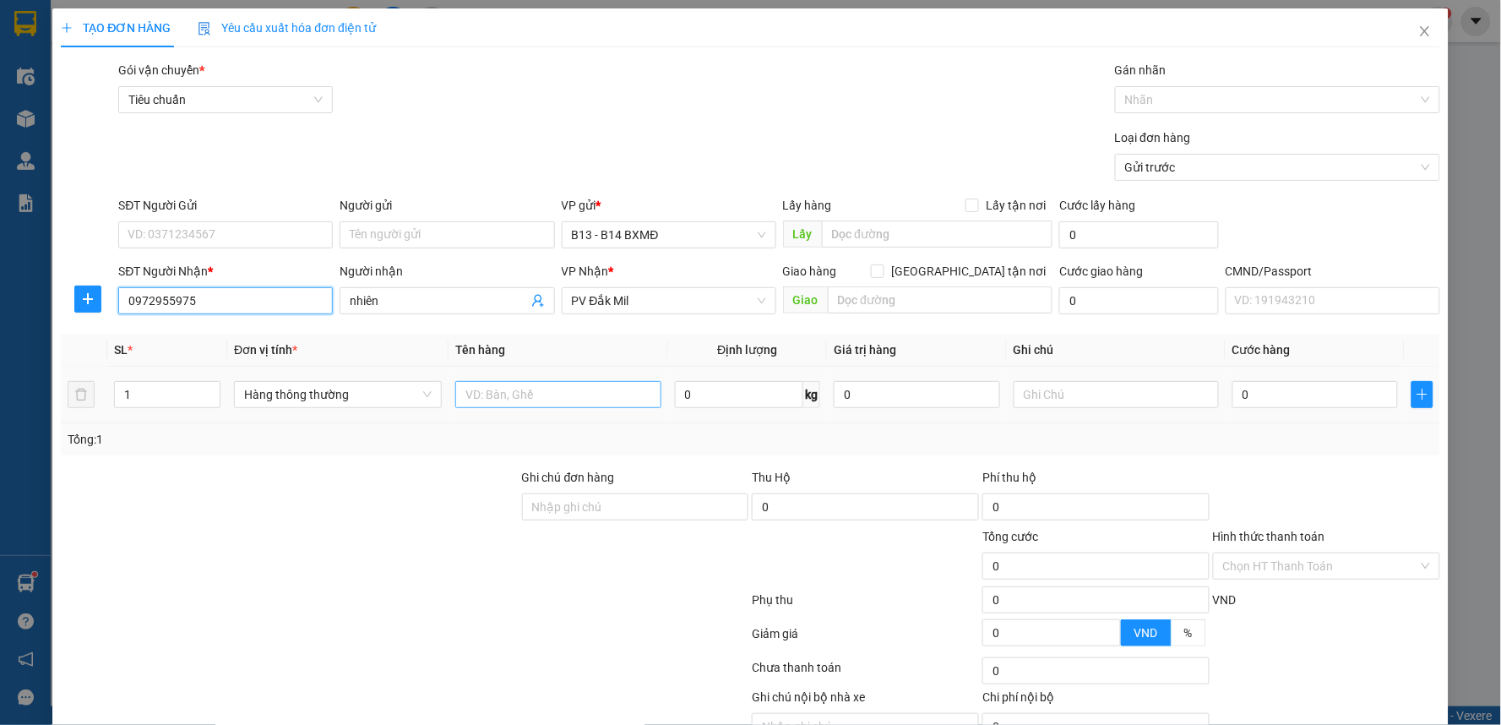
type input "0972955975"
click at [539, 392] on input "text" at bounding box center [558, 394] width 206 height 27
type input "pt"
type input "c"
type input "3"
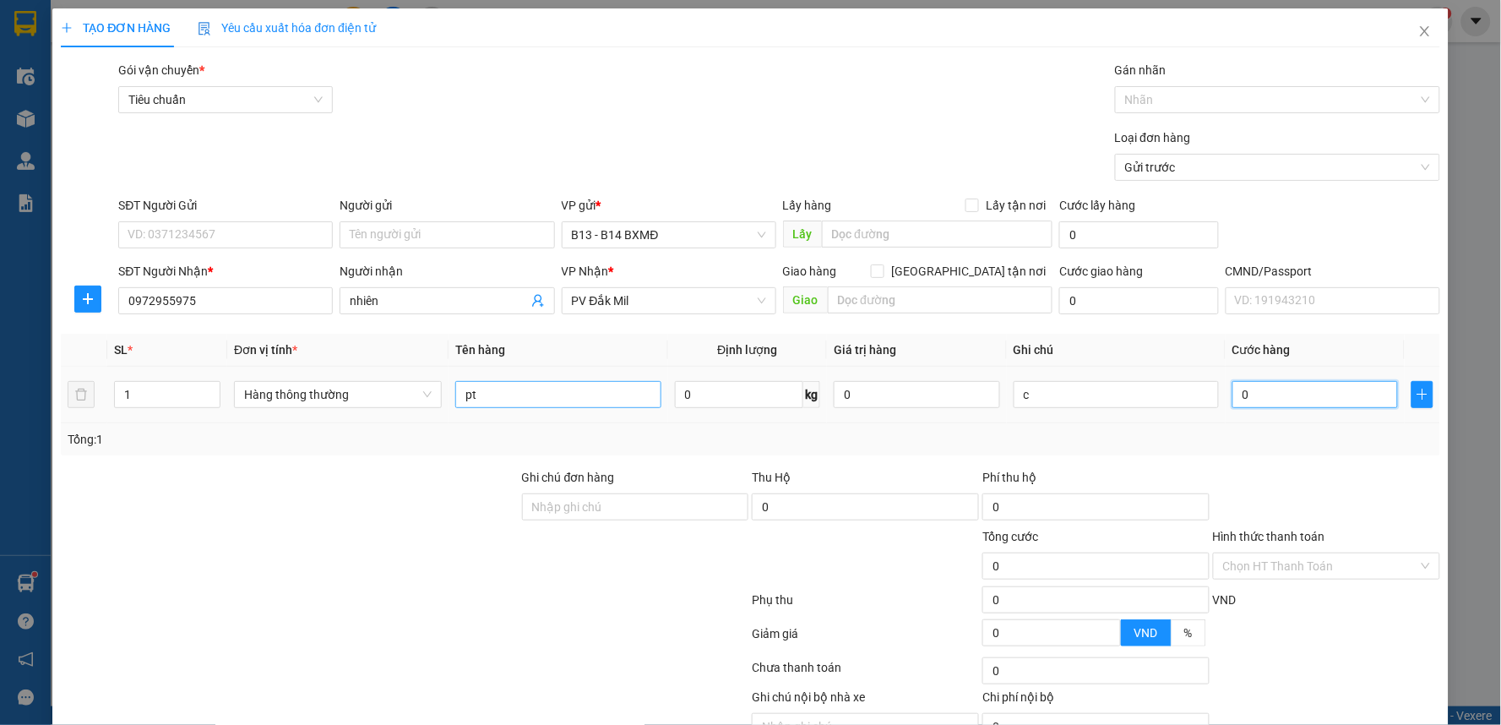
type input "3"
type input "30"
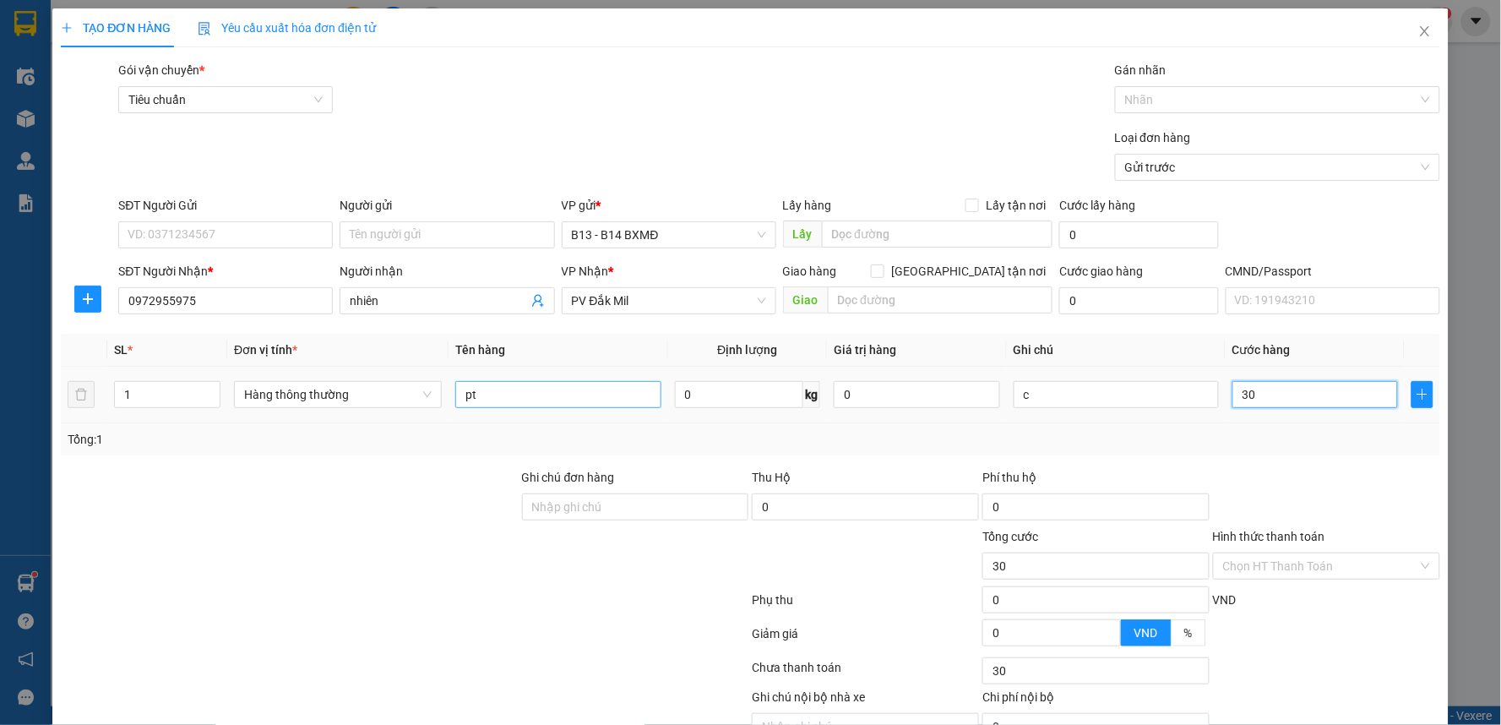
type input "300"
type input "3.000"
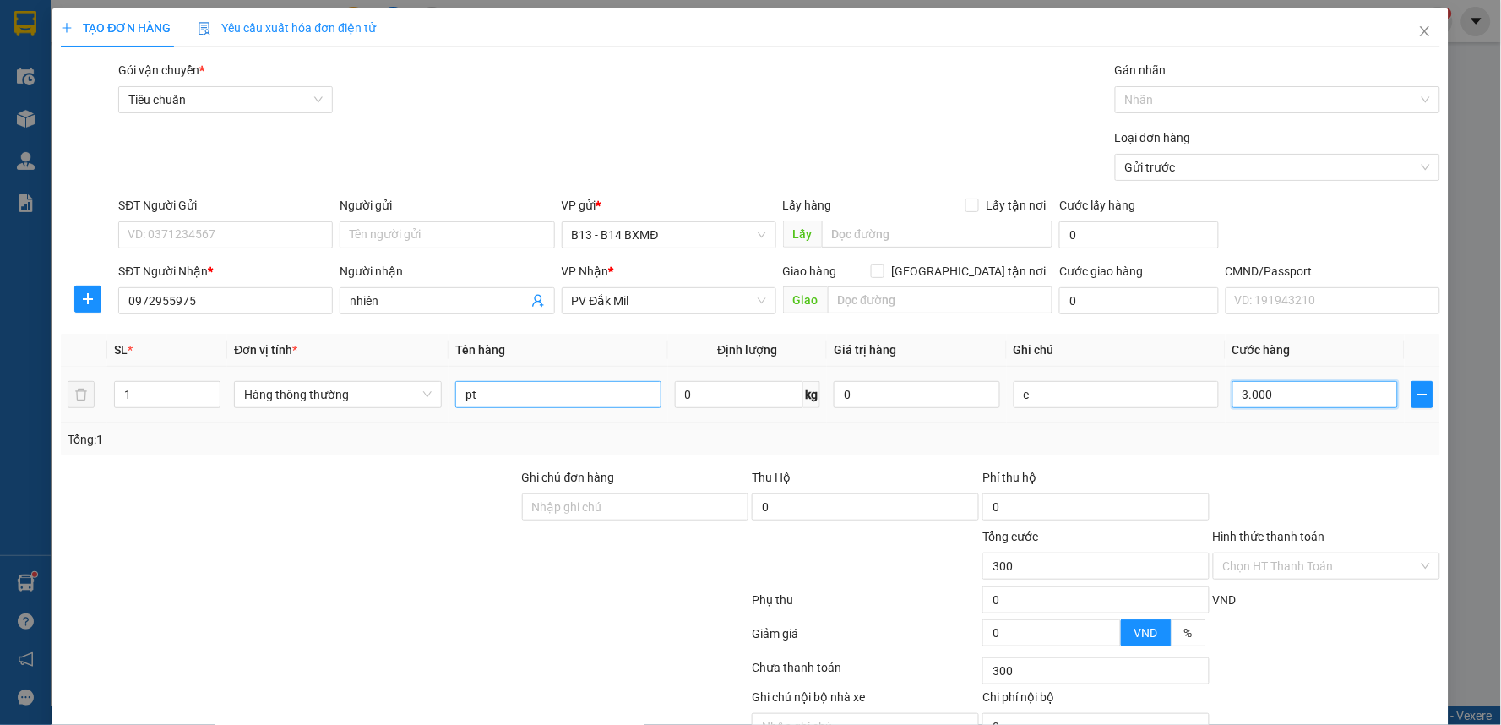
type input "3.000"
type input "30.000"
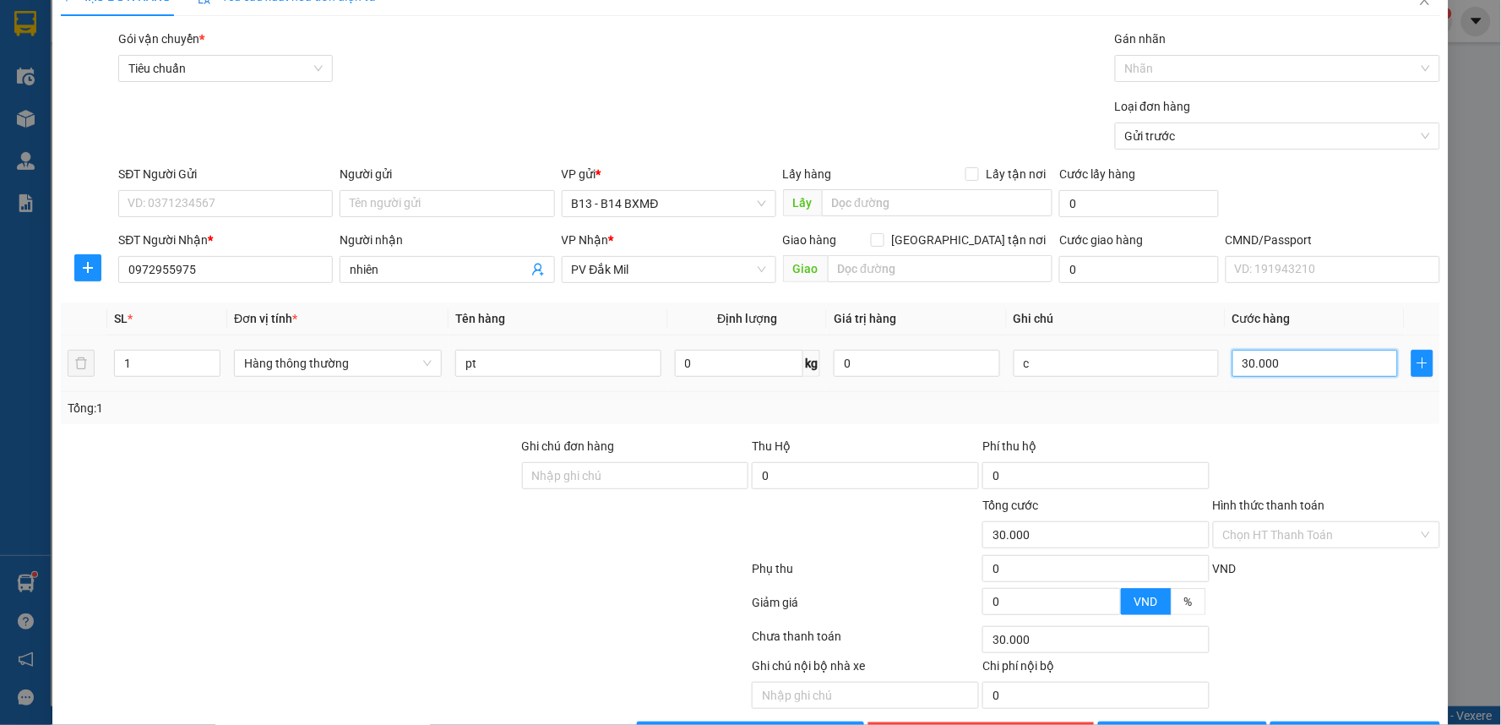
scroll to position [87, 0]
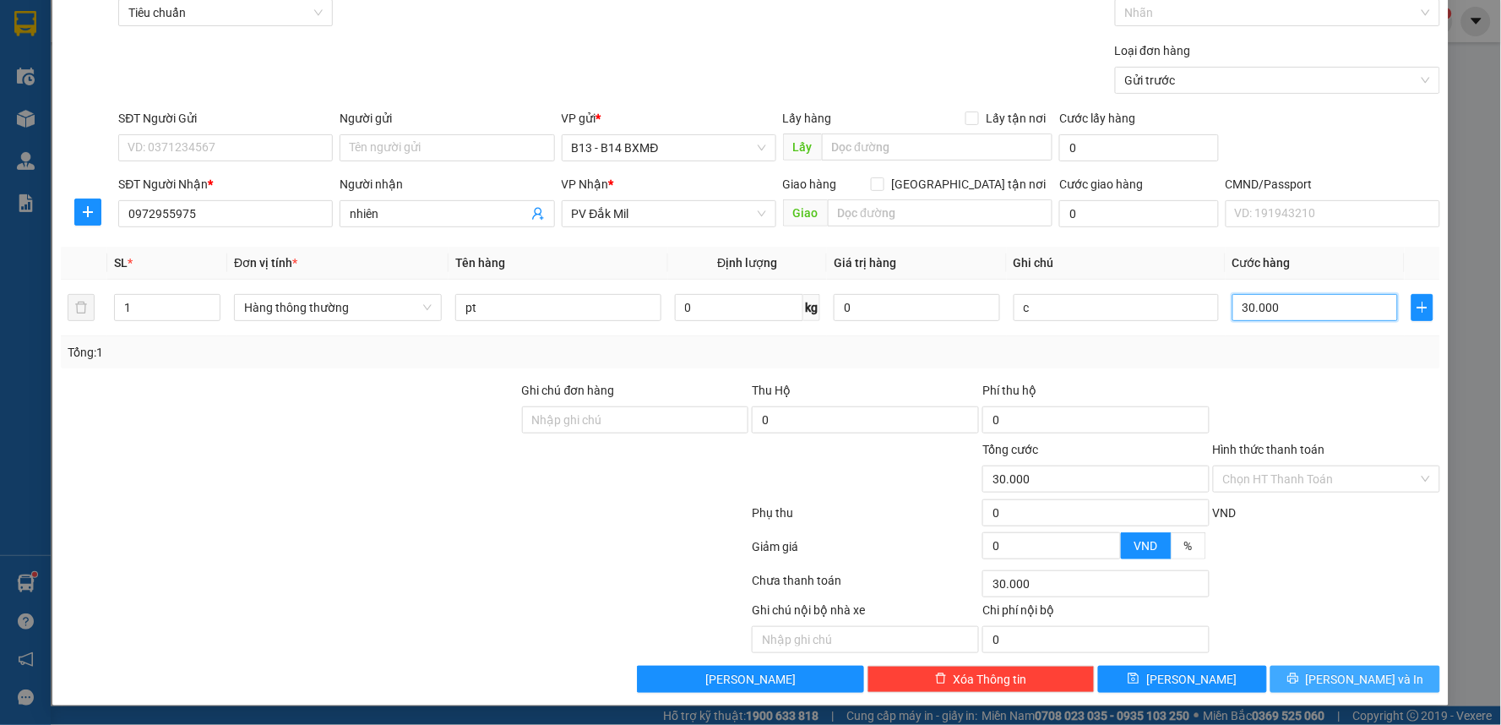
type input "30.000"
click at [1345, 677] on span "[PERSON_NAME] và In" at bounding box center [1365, 679] width 118 height 19
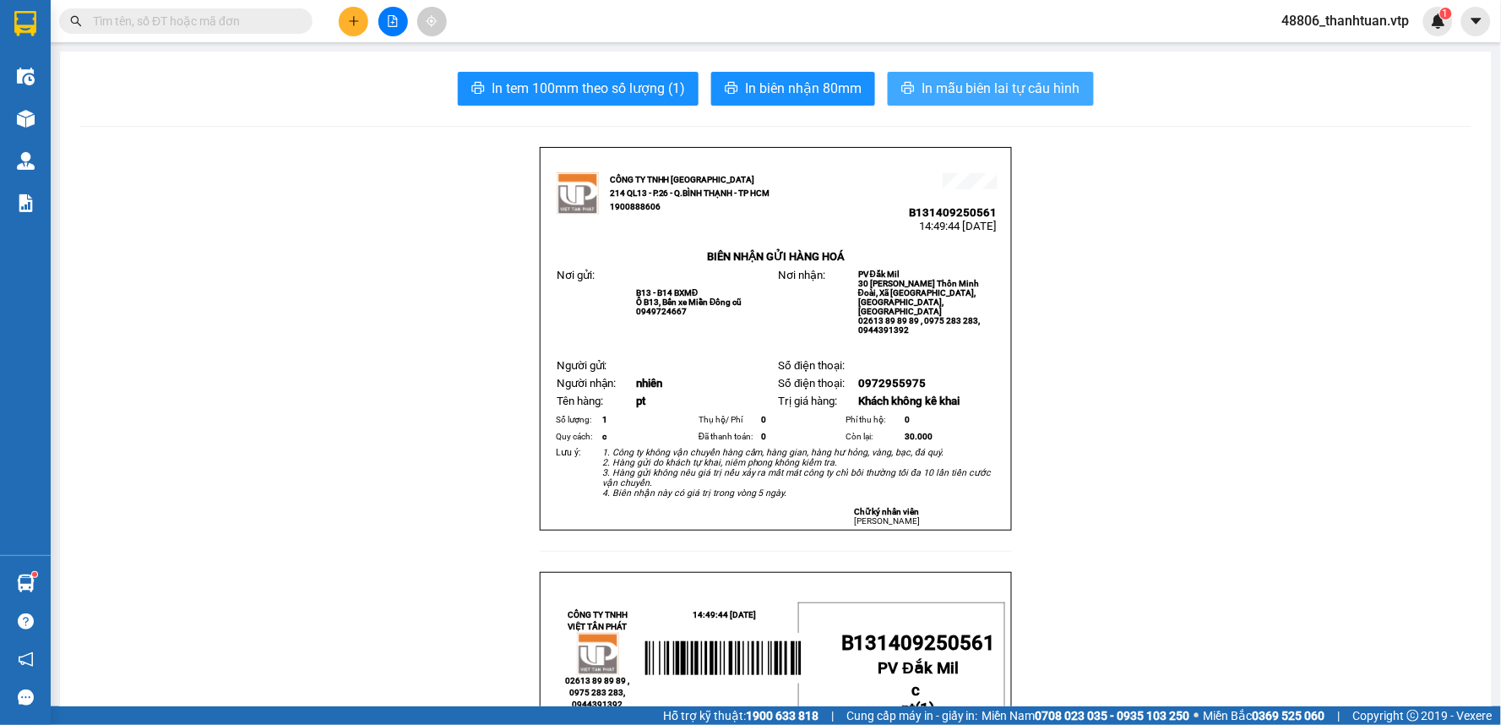
click at [975, 93] on span "In mẫu biên lai tự cấu hình" at bounding box center [1000, 88] width 159 height 21
